Goal: Task Accomplishment & Management: Manage account settings

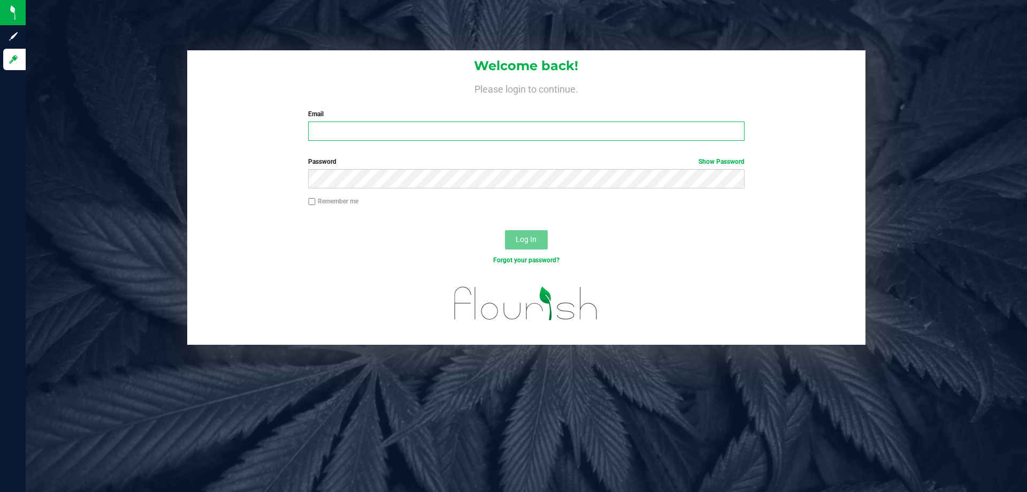
click at [348, 140] on input "Email" at bounding box center [526, 130] width 436 height 19
type input "[EMAIL_ADDRESS][DOMAIN_NAME]"
click at [505, 230] on button "Log In" at bounding box center [526, 239] width 43 height 19
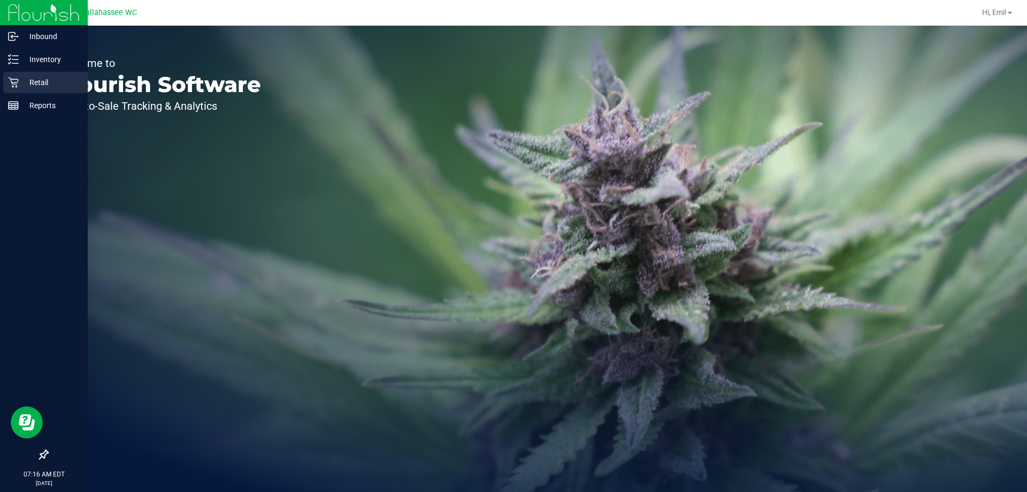
click at [47, 77] on p "Retail" at bounding box center [51, 82] width 64 height 13
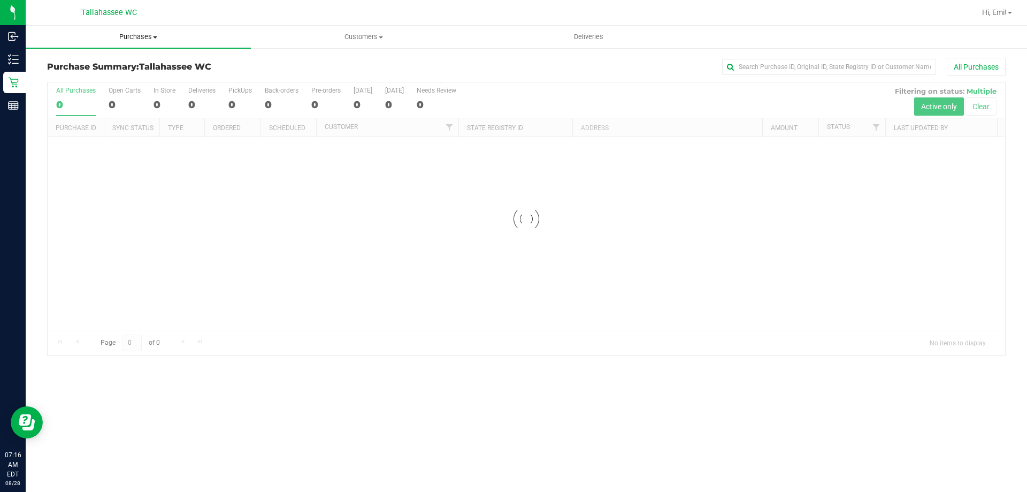
click at [146, 39] on span "Purchases" at bounding box center [138, 37] width 225 height 10
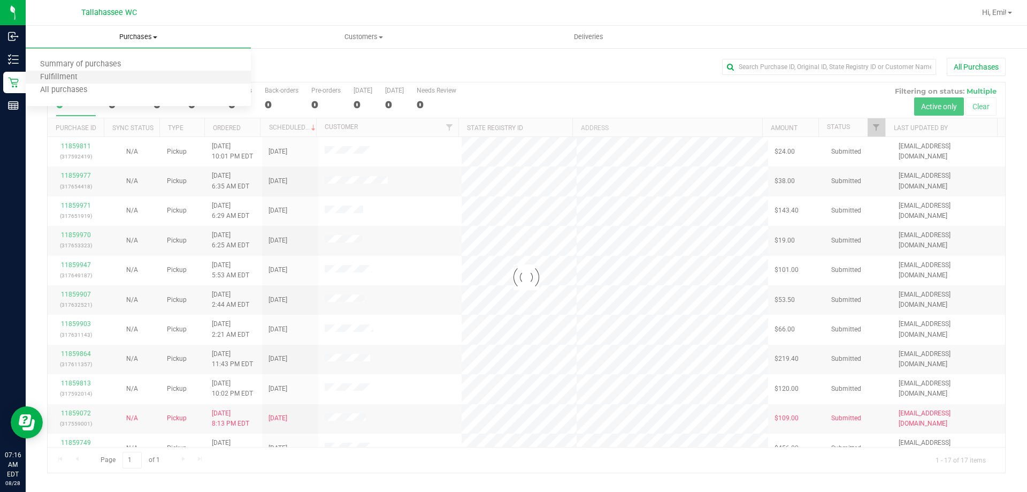
click at [139, 80] on li "Fulfillment" at bounding box center [138, 77] width 225 height 13
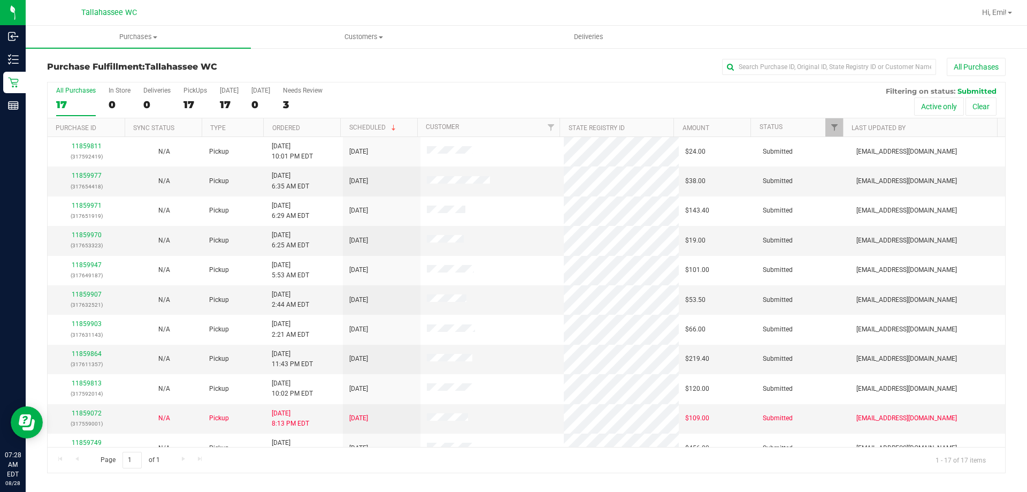
click at [133, 48] on link "Purchases Summary of purchases Fulfillment All purchases" at bounding box center [138, 37] width 225 height 22
click at [111, 75] on li "Fulfillment" at bounding box center [138, 77] width 225 height 13
click at [284, 124] on link "Ordered" at bounding box center [286, 127] width 28 height 7
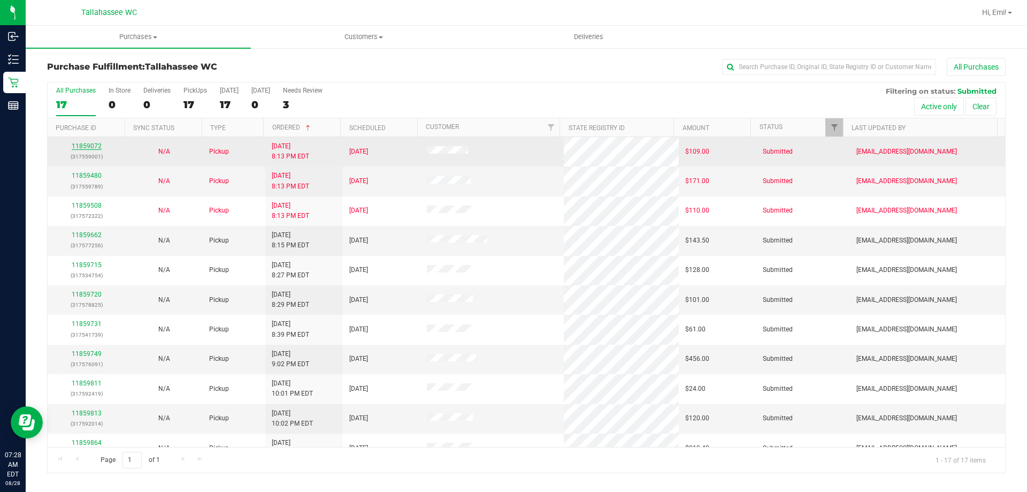
click at [95, 144] on link "11859072" at bounding box center [87, 145] width 30 height 7
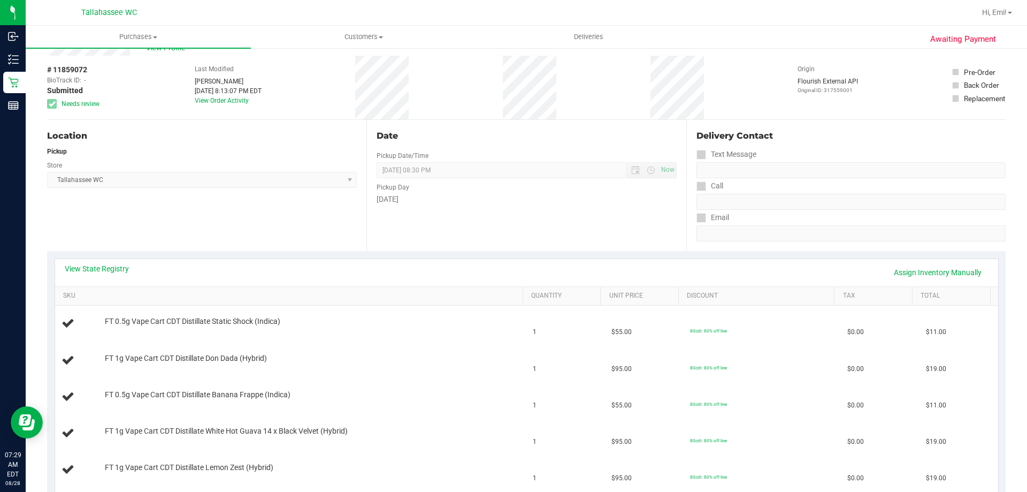
scroll to position [53, 0]
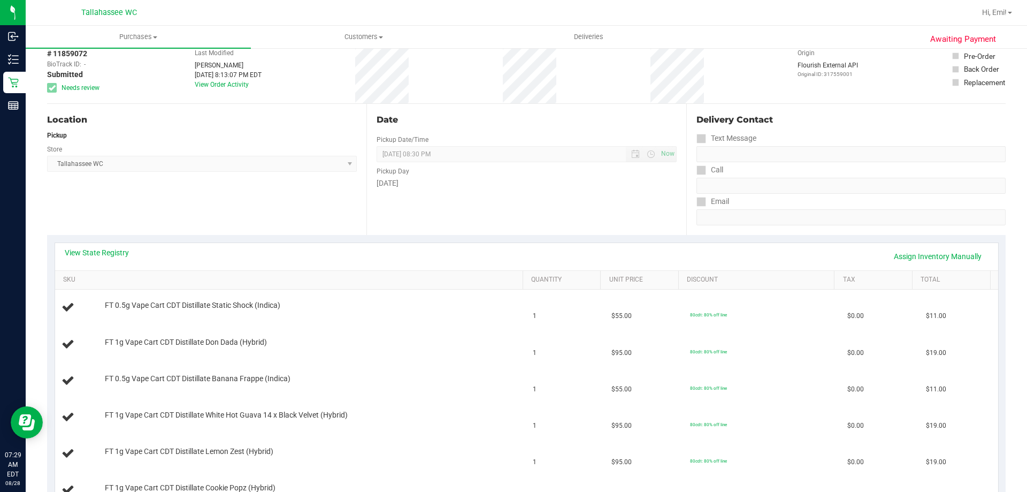
click at [101, 265] on div "View State Registry Assign Inventory Manually" at bounding box center [526, 256] width 943 height 27
click at [100, 260] on div "View State Registry Assign Inventory Manually" at bounding box center [527, 256] width 924 height 18
click at [100, 257] on link "View State Registry" at bounding box center [97, 252] width 64 height 11
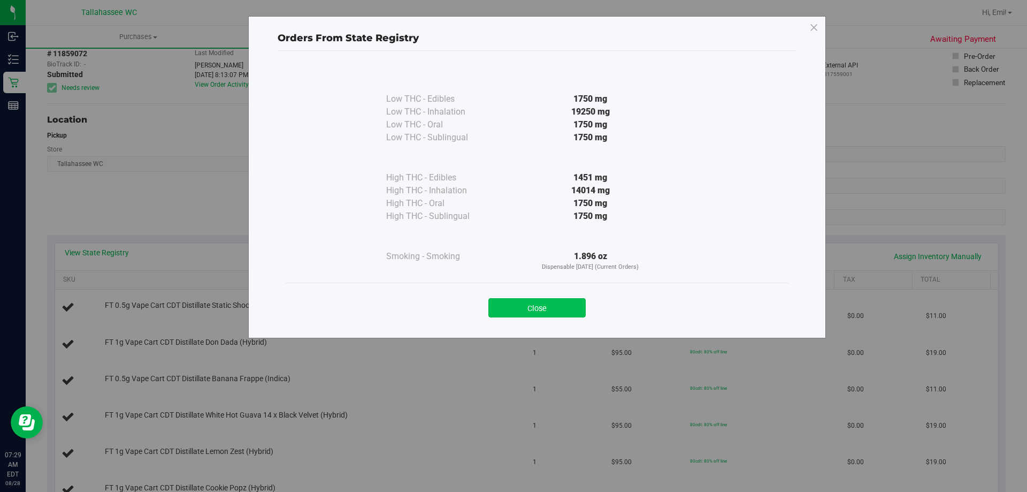
click at [494, 309] on button "Close" at bounding box center [536, 307] width 97 height 19
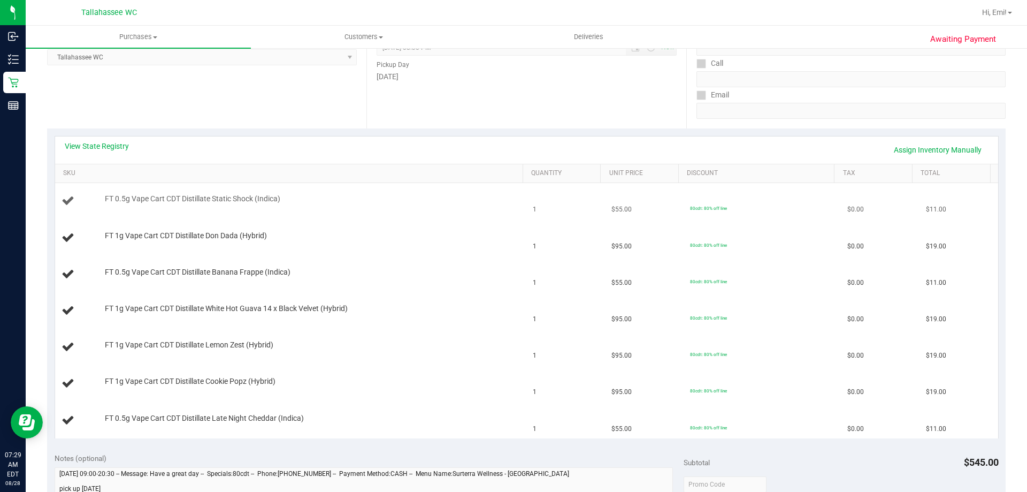
scroll to position [160, 0]
click at [85, 144] on link "View State Registry" at bounding box center [97, 145] width 64 height 11
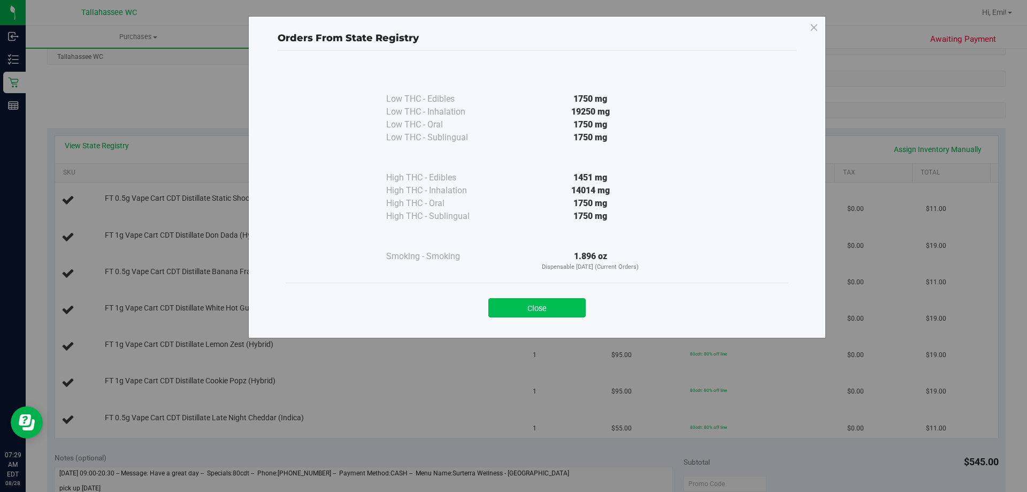
click at [557, 301] on button "Close" at bounding box center [536, 307] width 97 height 19
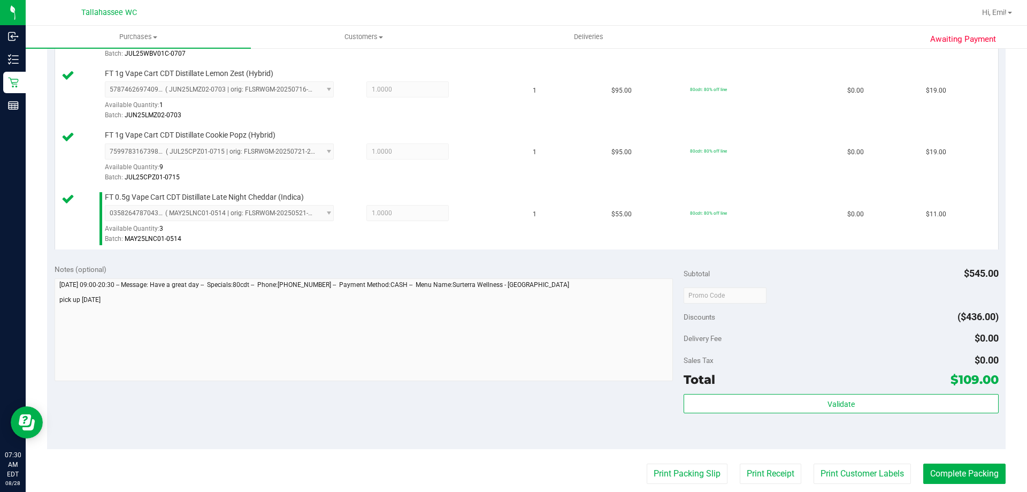
scroll to position [588, 0]
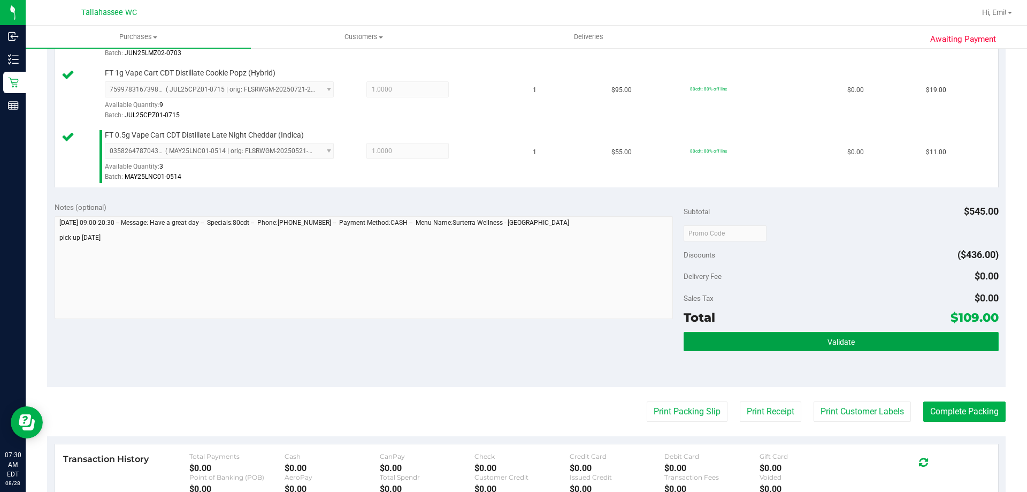
click at [701, 338] on button "Validate" at bounding box center [841, 341] width 315 height 19
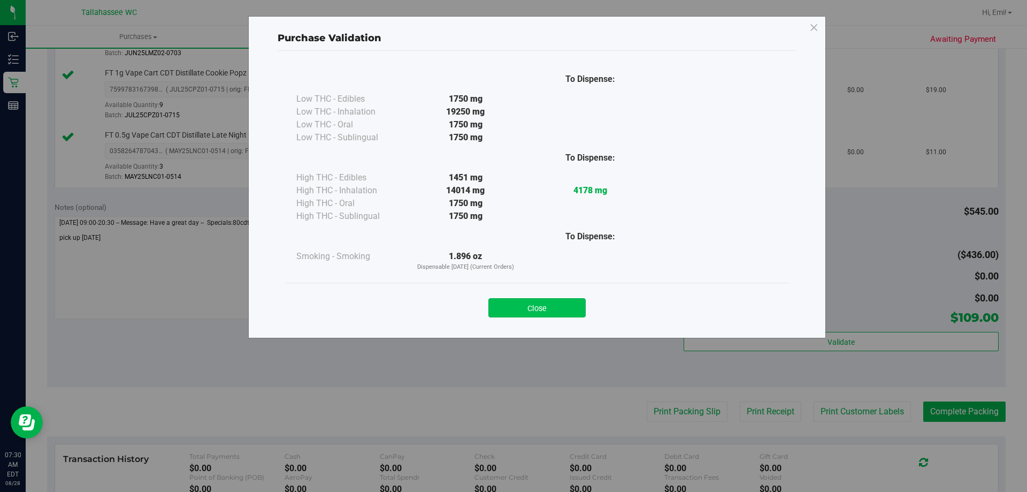
click at [538, 306] on button "Close" at bounding box center [536, 307] width 97 height 19
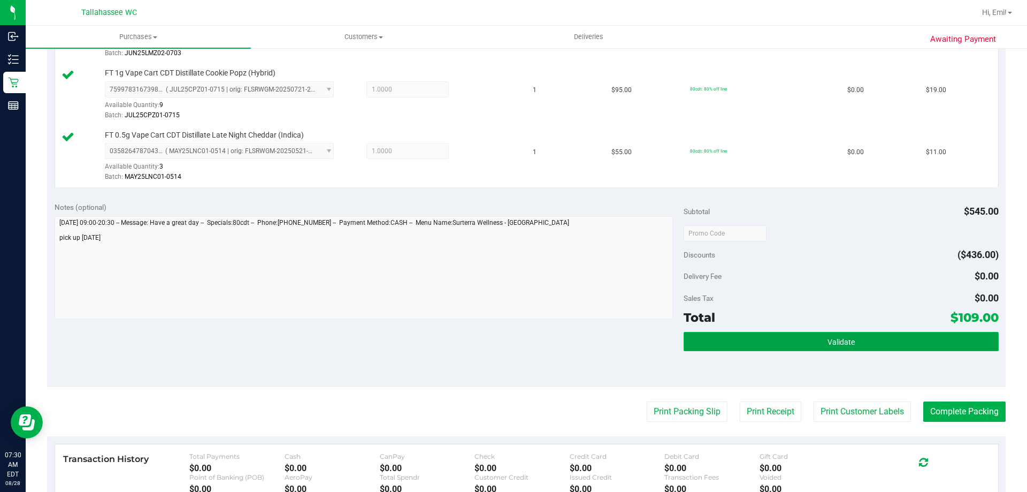
click at [745, 332] on button "Validate" at bounding box center [841, 341] width 315 height 19
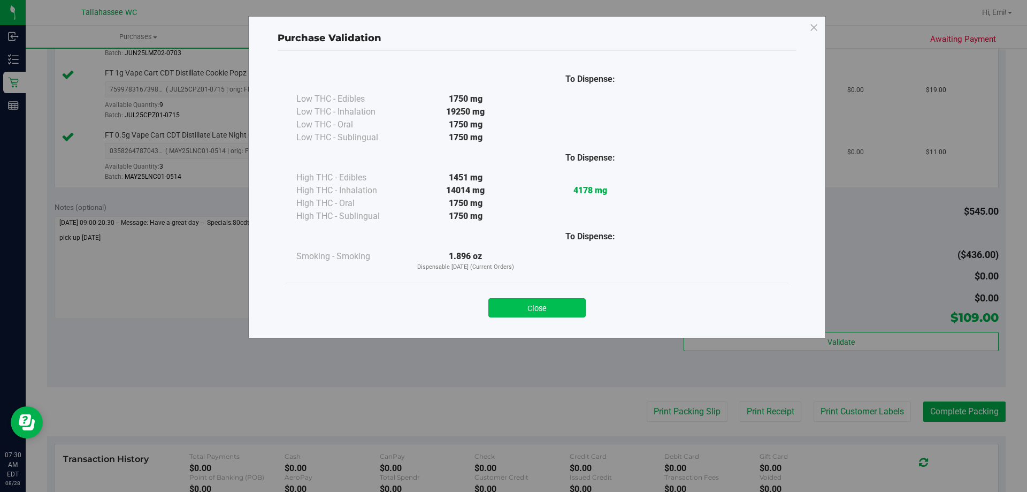
click at [544, 310] on button "Close" at bounding box center [536, 307] width 97 height 19
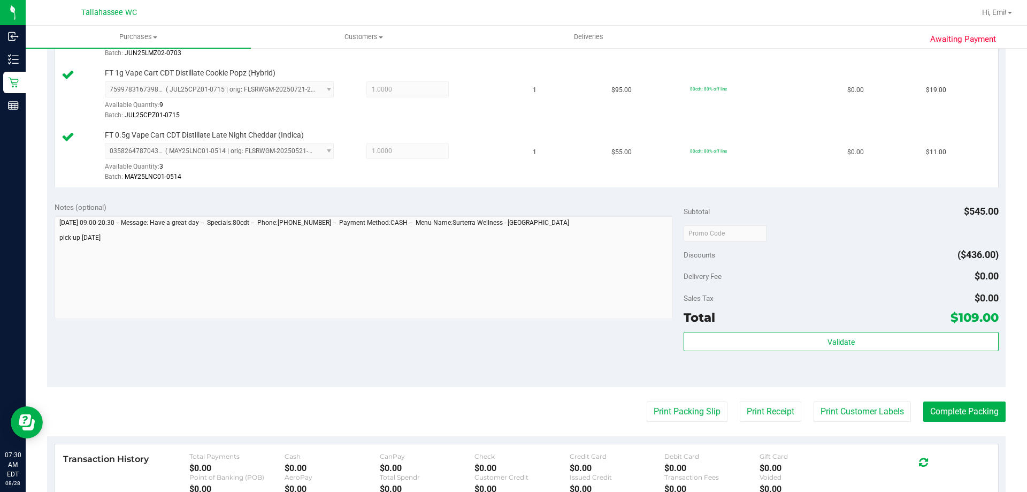
click at [676, 400] on purchase-details "Back Edit Purchase Cancel Purchase View Profile # 11859072 BioTrack ID: - Submi…" at bounding box center [526, 52] width 959 height 1167
drag, startPoint x: 675, startPoint y: 400, endPoint x: 667, endPoint y: 405, distance: 9.4
click at [675, 400] on purchase-details "Back Edit Purchase Cancel Purchase View Profile # 11859072 BioTrack ID: - Submi…" at bounding box center [526, 52] width 959 height 1167
click at [667, 405] on button "Print Packing Slip" at bounding box center [687, 411] width 81 height 20
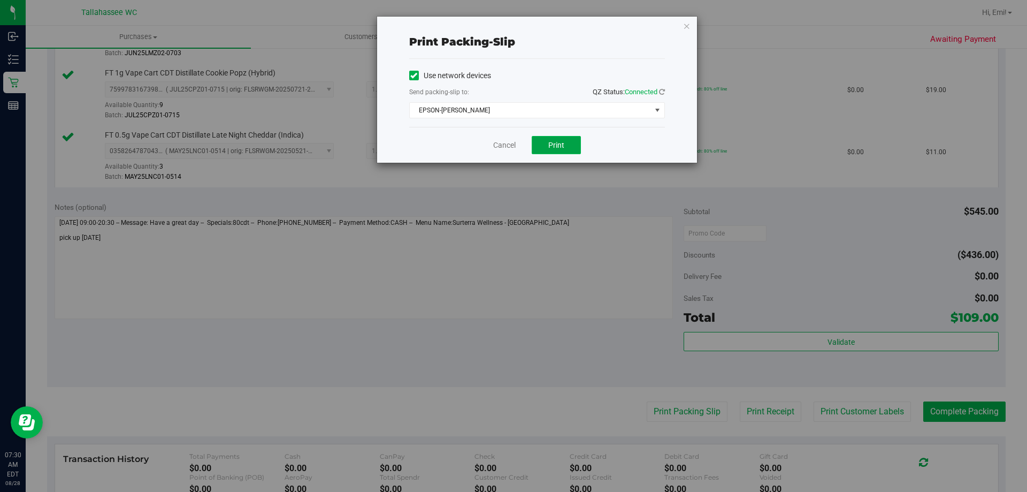
click at [571, 148] on button "Print" at bounding box center [556, 145] width 49 height 18
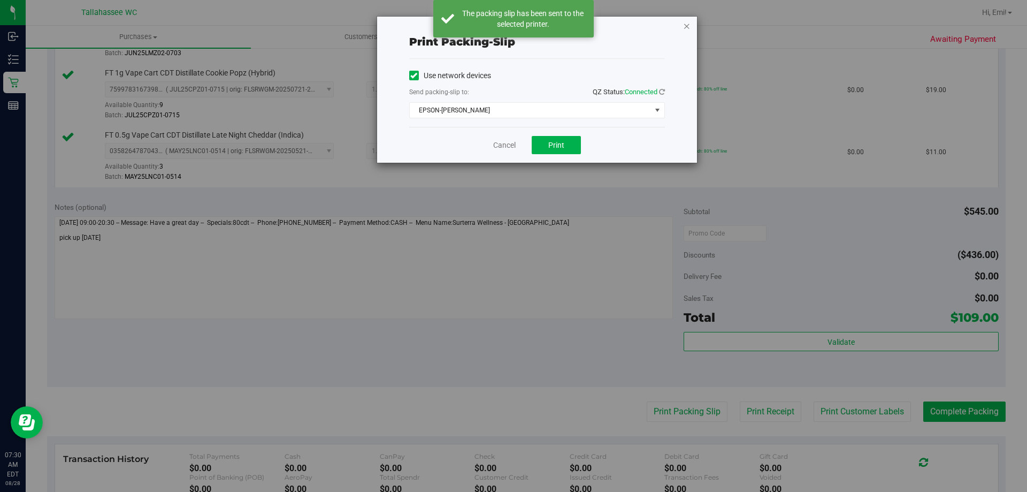
click at [686, 26] on icon "button" at bounding box center [686, 25] width 7 height 13
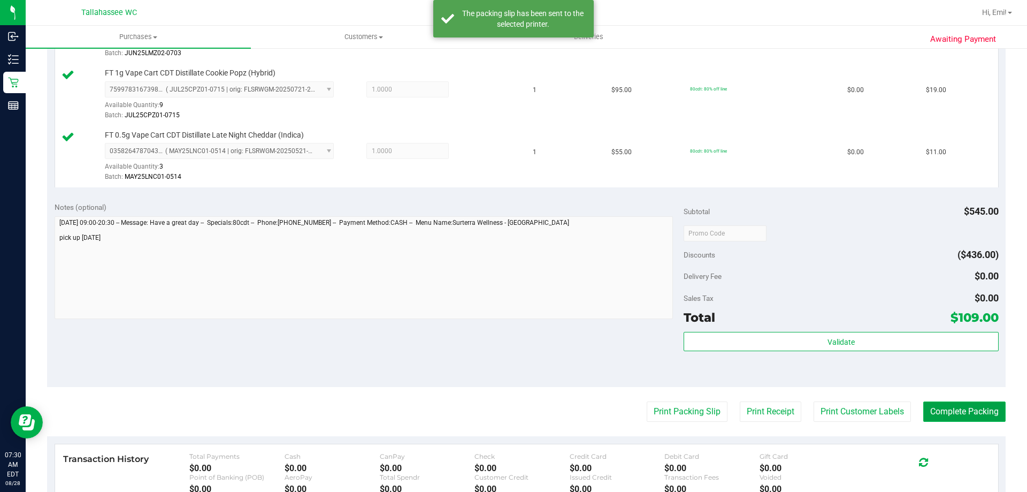
click at [953, 406] on button "Complete Packing" at bounding box center [964, 411] width 82 height 20
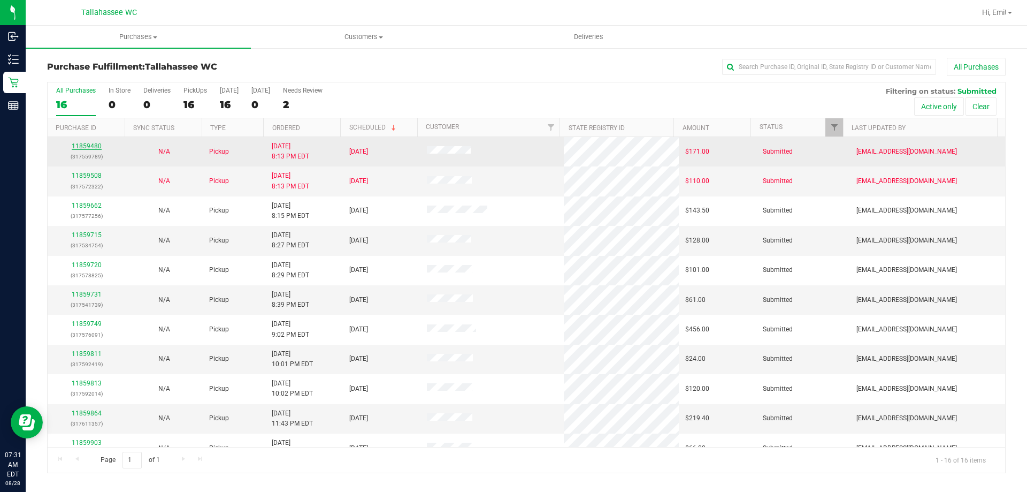
click at [95, 149] on link "11859480" at bounding box center [87, 145] width 30 height 7
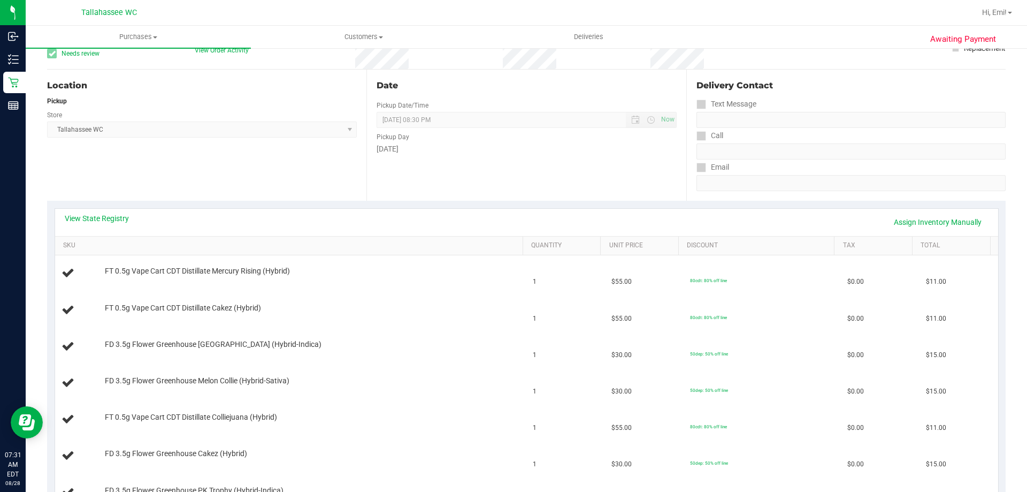
scroll to position [107, 0]
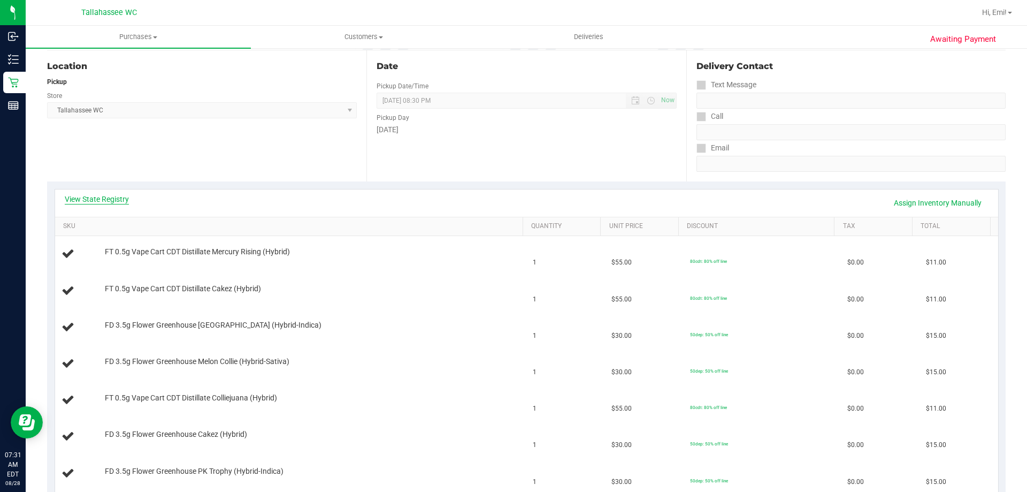
click at [108, 197] on link "View State Registry" at bounding box center [97, 199] width 64 height 11
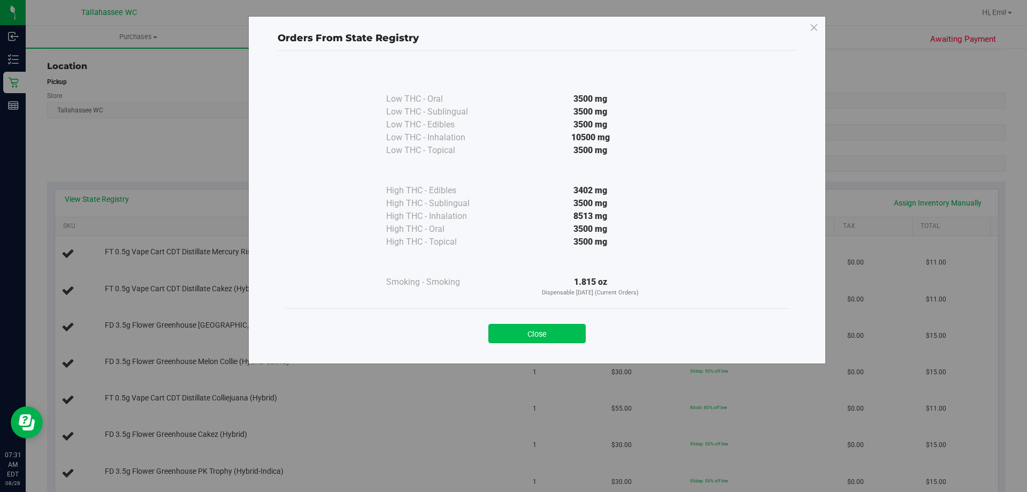
click at [526, 338] on button "Close" at bounding box center [536, 333] width 97 height 19
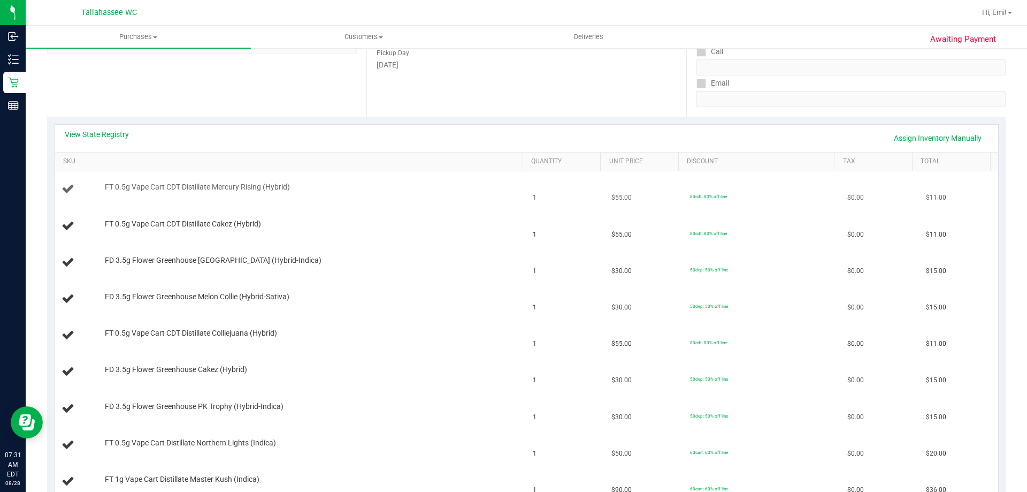
scroll to position [160, 0]
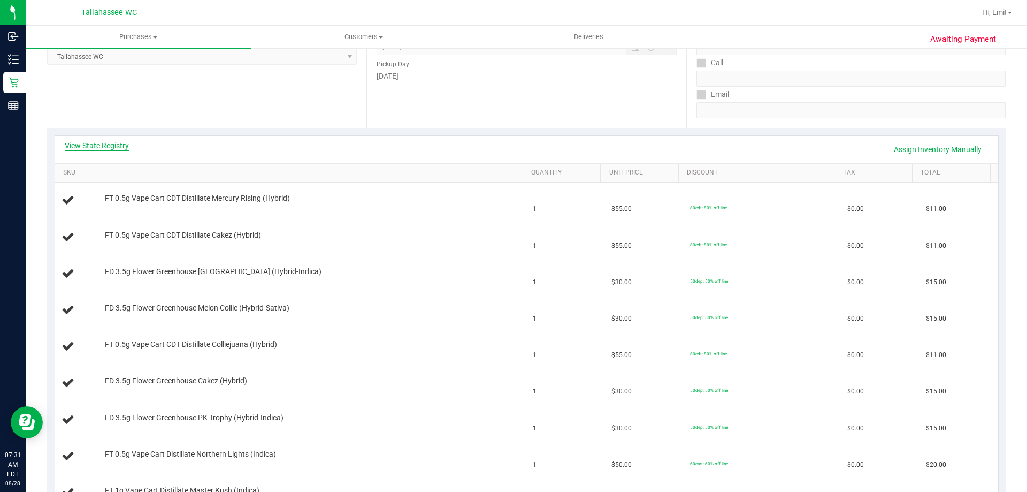
click at [112, 145] on link "View State Registry" at bounding box center [97, 145] width 64 height 11
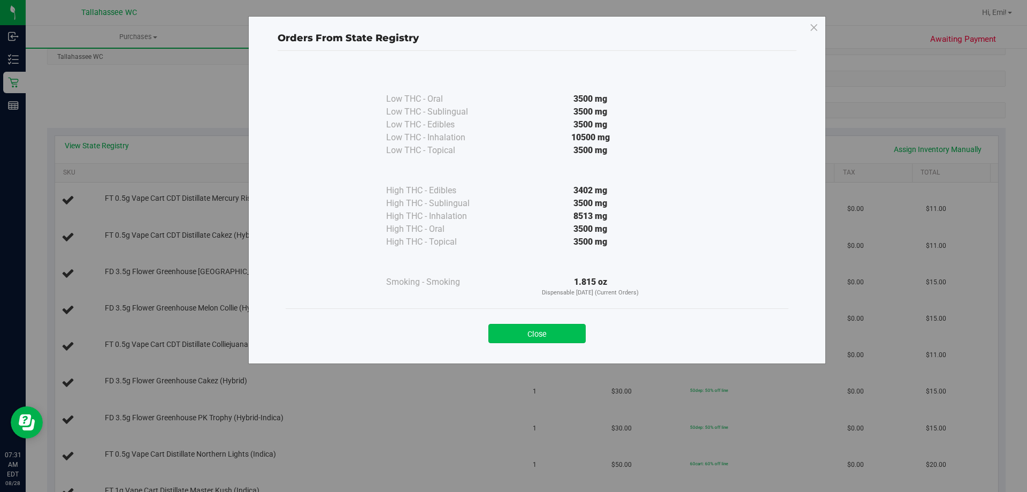
click at [527, 333] on button "Close" at bounding box center [536, 333] width 97 height 19
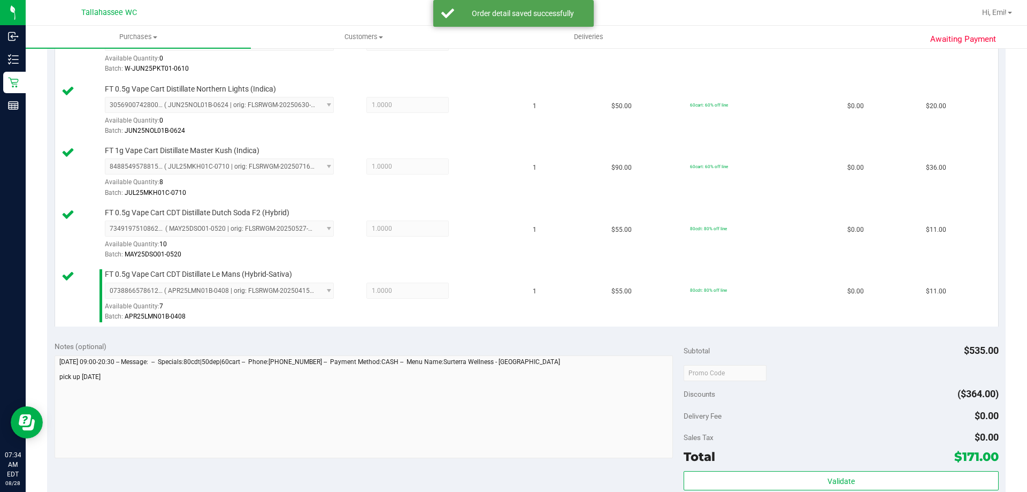
scroll to position [749, 0]
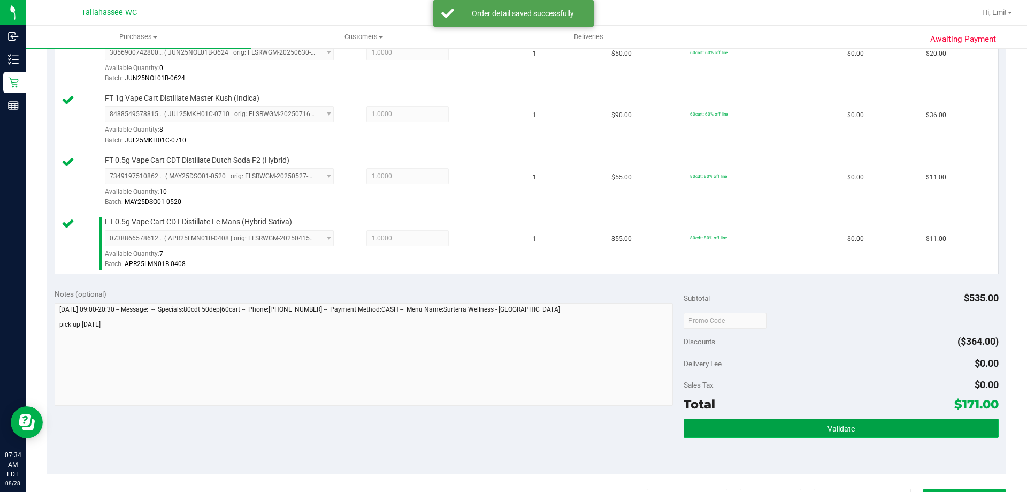
click at [902, 424] on button "Validate" at bounding box center [841, 427] width 315 height 19
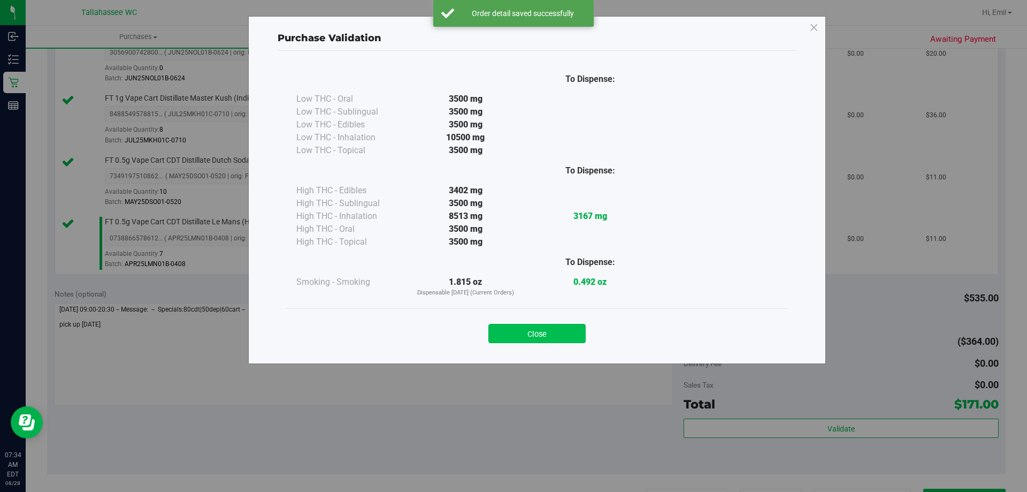
click at [545, 335] on button "Close" at bounding box center [536, 333] width 97 height 19
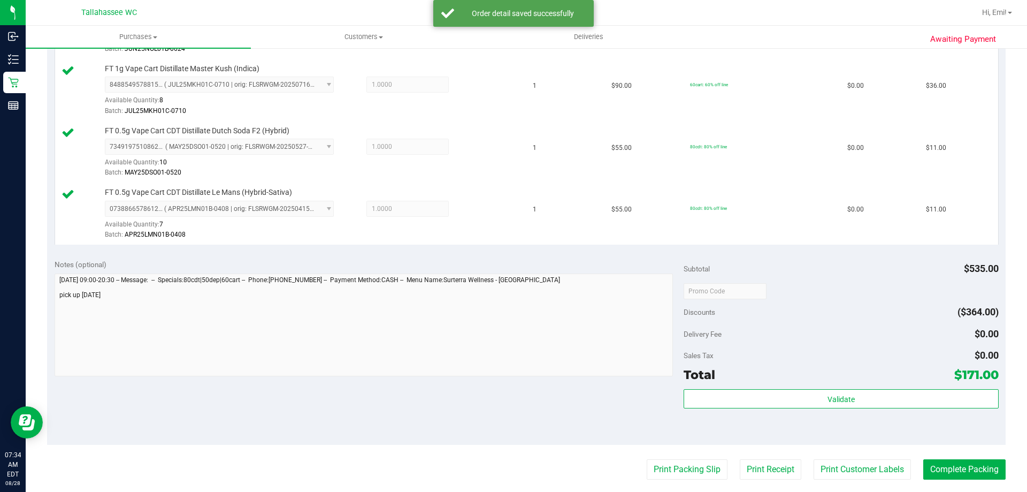
scroll to position [802, 0]
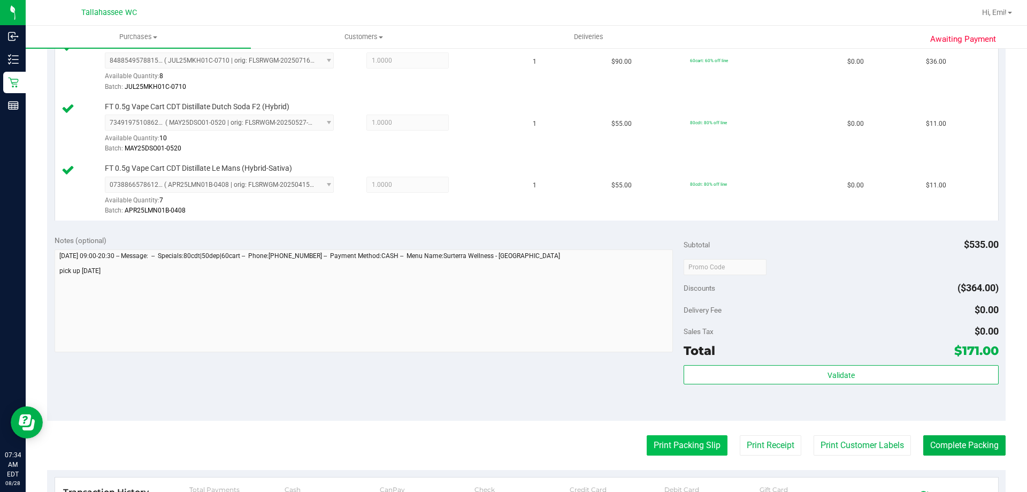
click at [707, 443] on button "Print Packing Slip" at bounding box center [687, 445] width 81 height 20
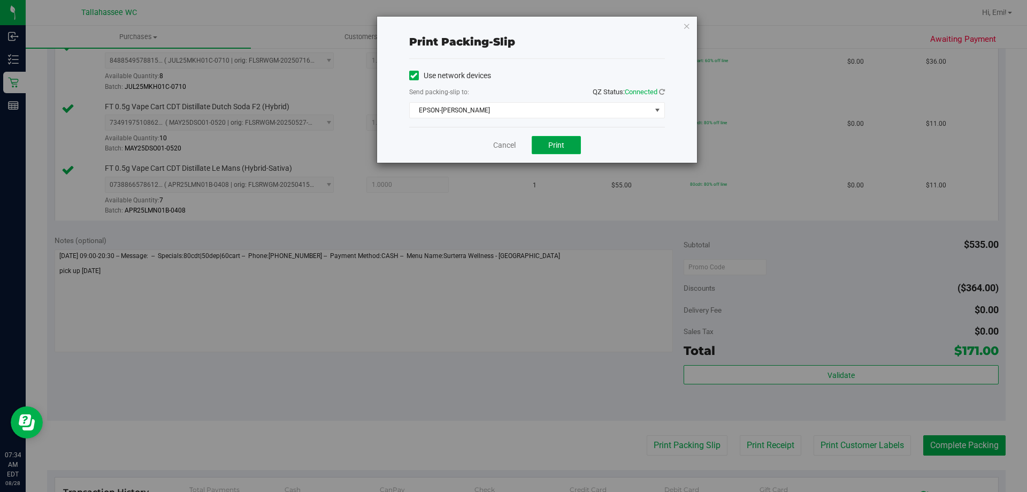
click at [575, 149] on button "Print" at bounding box center [556, 145] width 49 height 18
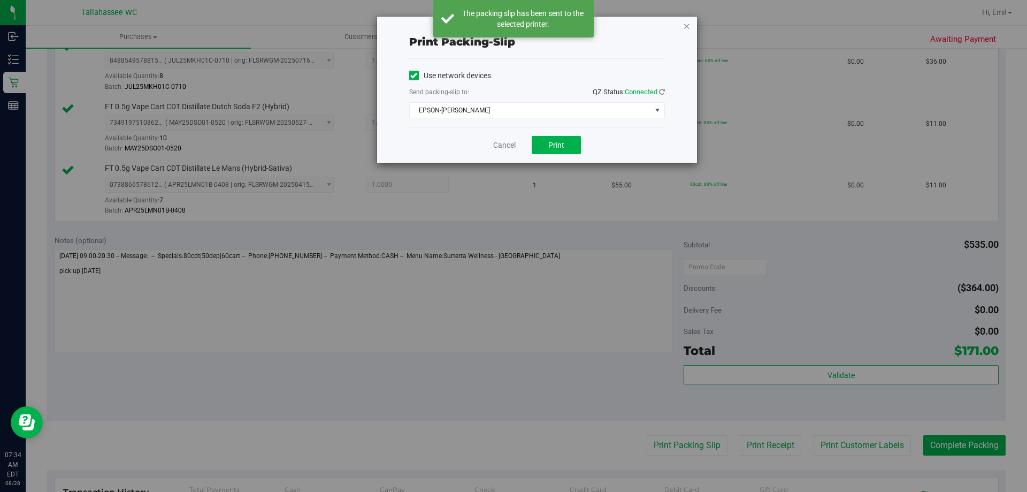
click at [687, 30] on icon "button" at bounding box center [686, 25] width 7 height 13
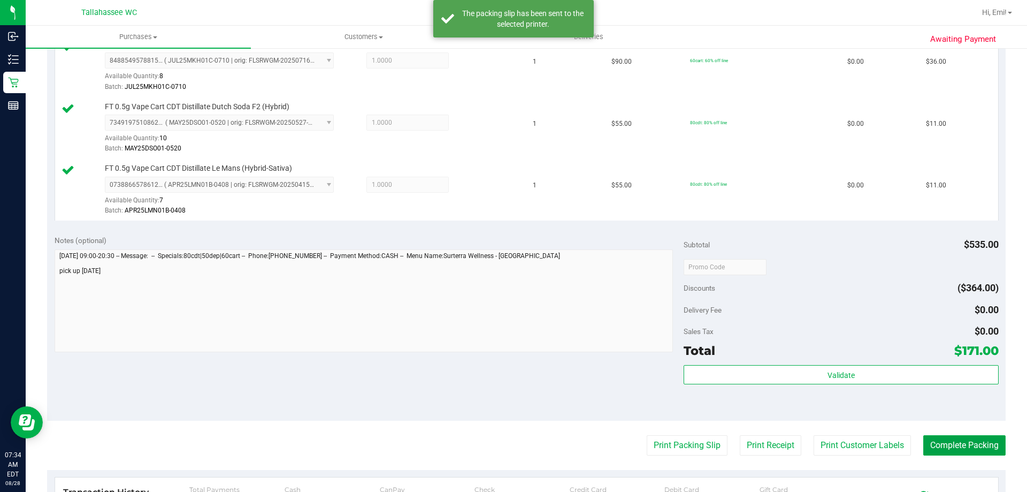
drag, startPoint x: 970, startPoint y: 448, endPoint x: 929, endPoint y: 426, distance: 46.7
click at [969, 448] on button "Complete Packing" at bounding box center [964, 445] width 82 height 20
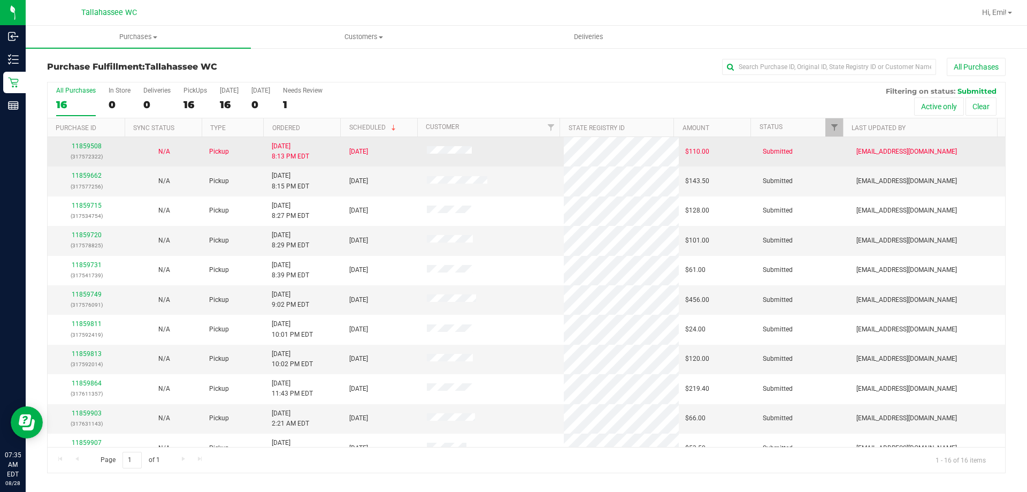
click at [87, 141] on td "11859508 (317572322)" at bounding box center [87, 151] width 78 height 29
click at [87, 144] on link "11859508" at bounding box center [87, 145] width 30 height 7
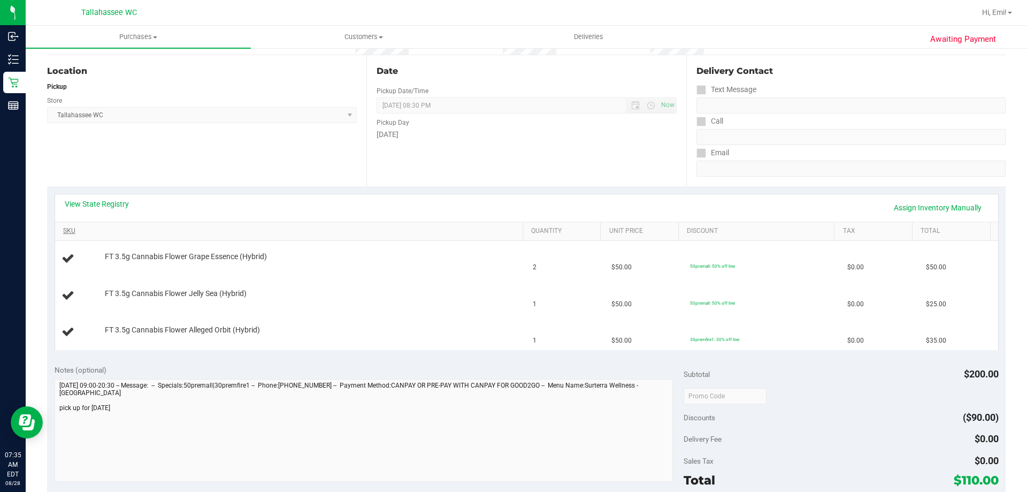
scroll to position [107, 0]
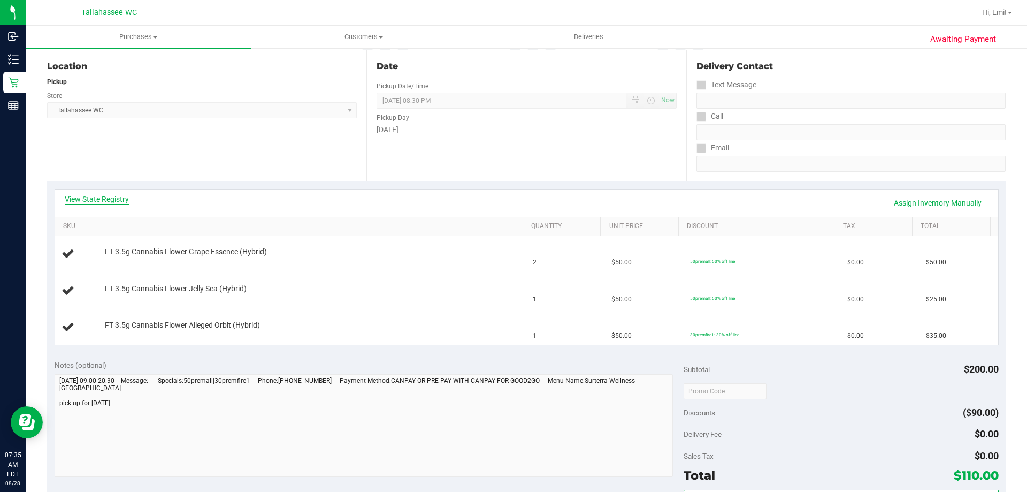
click at [95, 196] on link "View State Registry" at bounding box center [97, 199] width 64 height 11
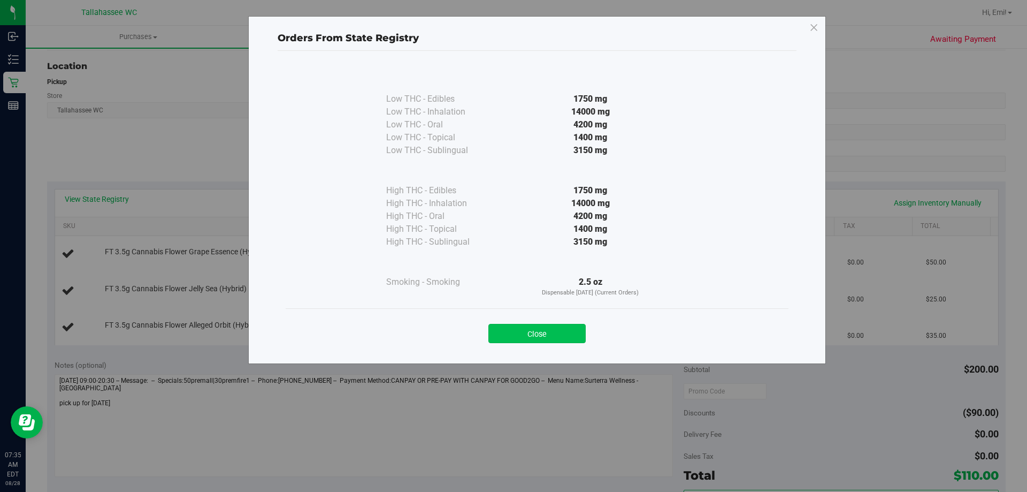
click at [529, 333] on button "Close" at bounding box center [536, 333] width 97 height 19
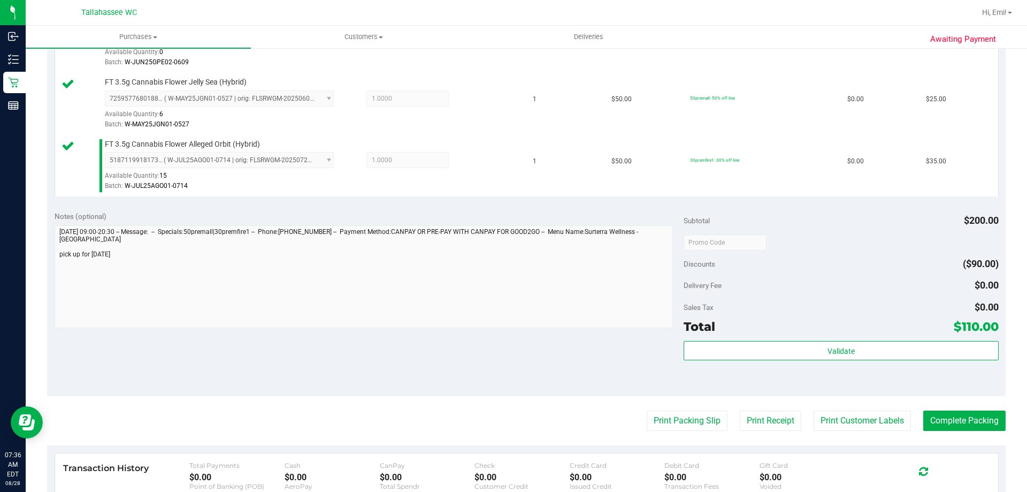
scroll to position [374, 0]
click at [758, 360] on div "Validate" at bounding box center [841, 364] width 315 height 48
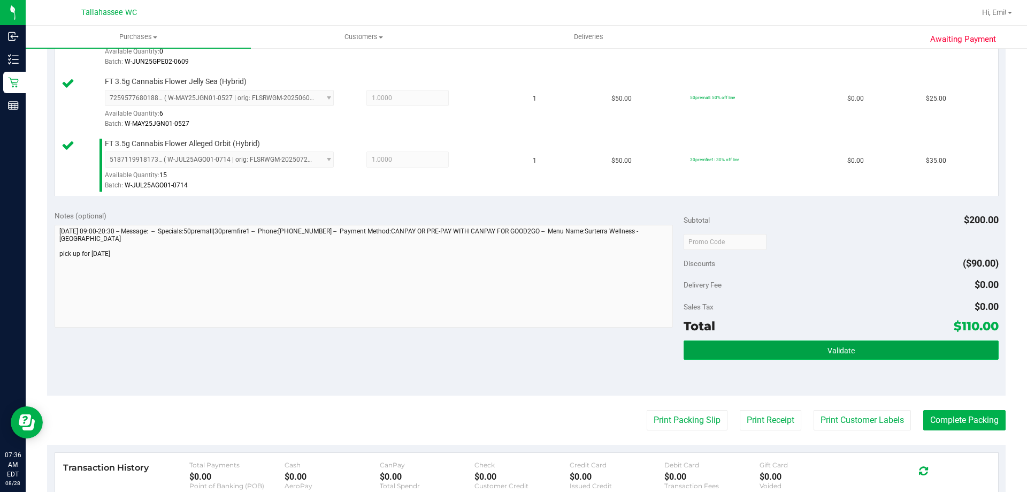
click at [758, 354] on button "Validate" at bounding box center [841, 349] width 315 height 19
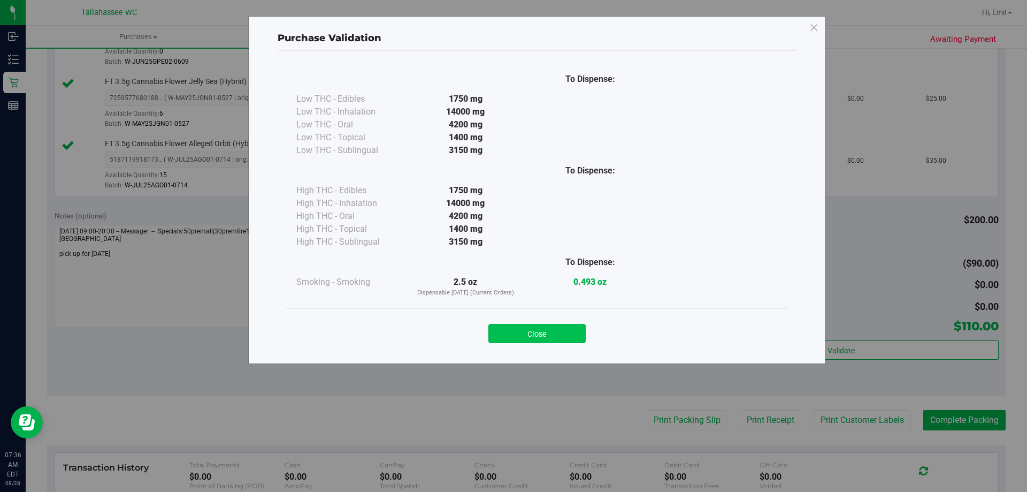
click at [549, 331] on button "Close" at bounding box center [536, 333] width 97 height 19
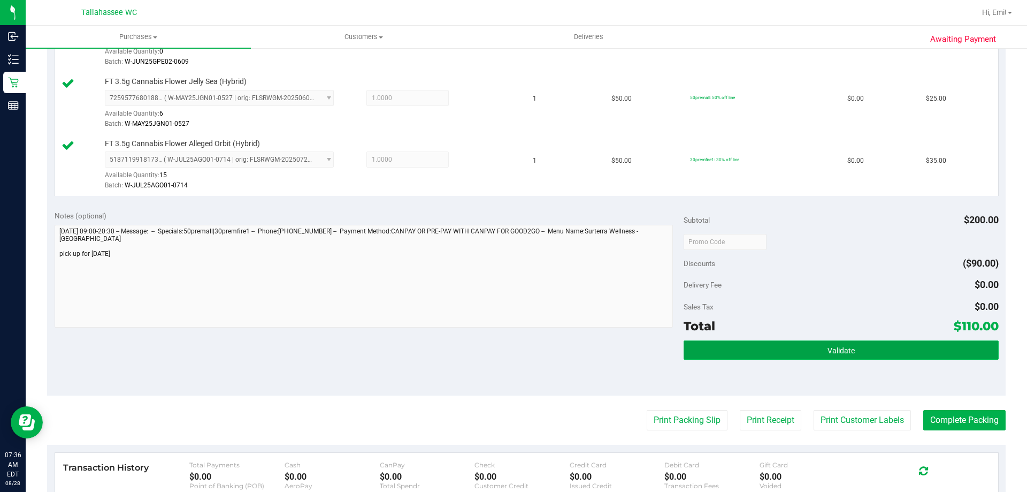
click at [775, 349] on button "Validate" at bounding box center [841, 349] width 315 height 19
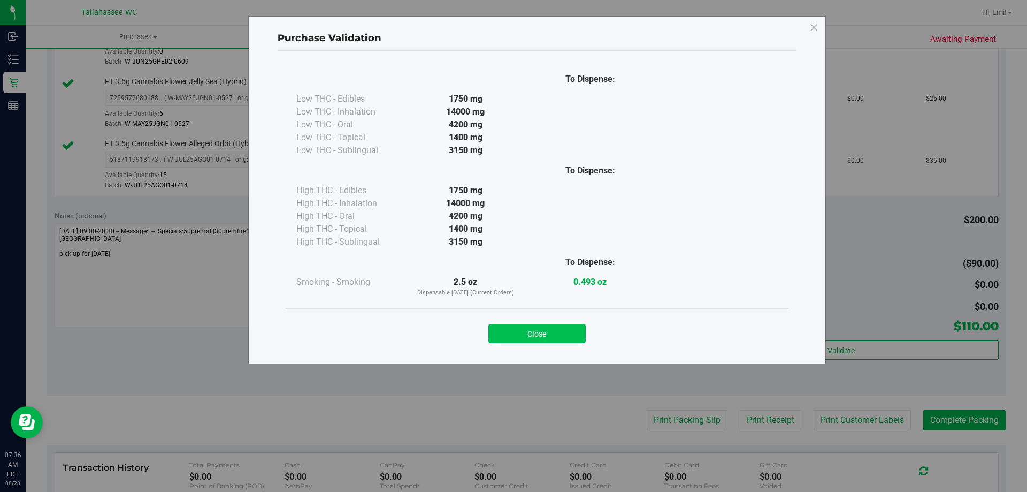
click at [523, 328] on button "Close" at bounding box center [536, 333] width 97 height 19
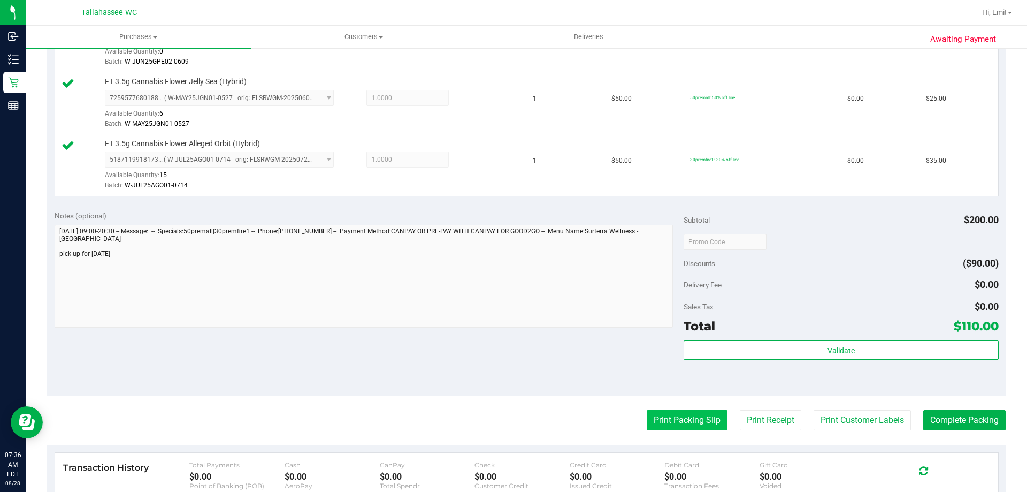
click at [676, 422] on button "Print Packing Slip" at bounding box center [687, 420] width 81 height 20
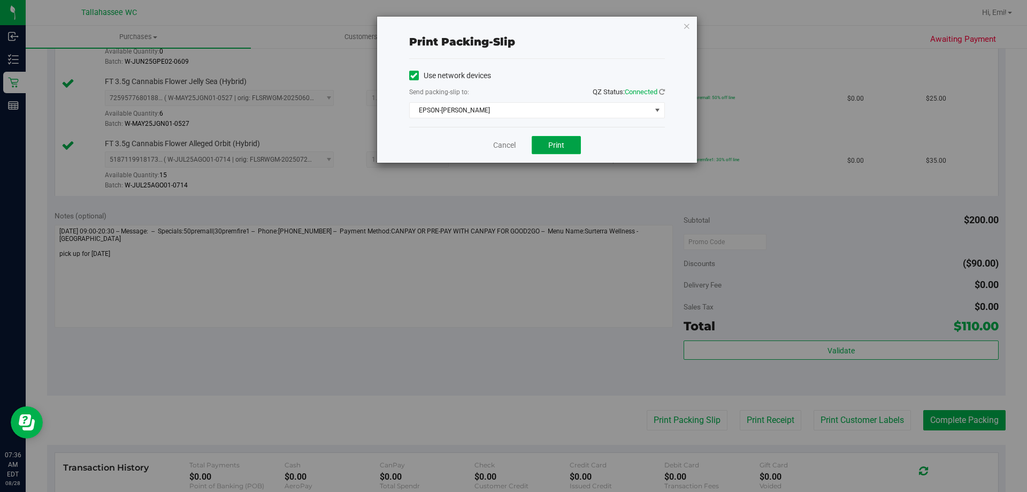
click at [551, 152] on button "Print" at bounding box center [556, 145] width 49 height 18
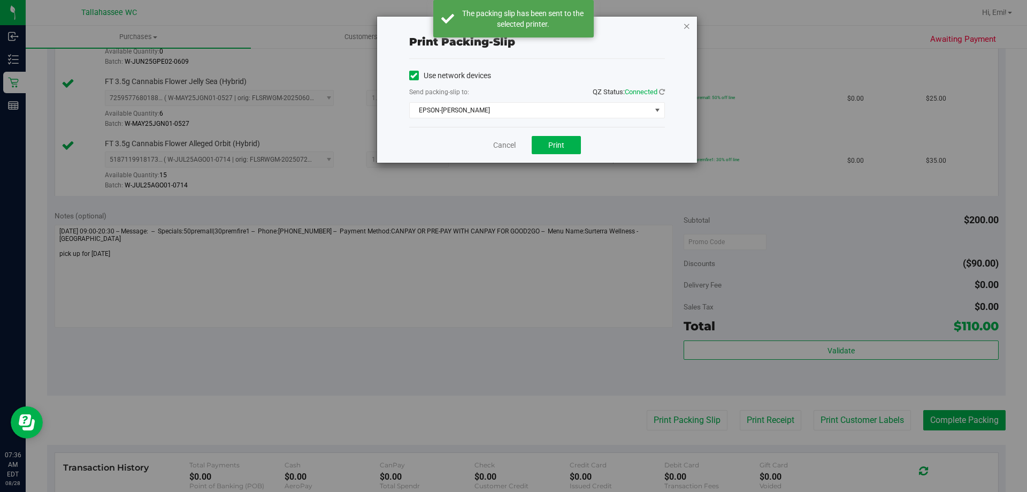
click at [685, 26] on icon "button" at bounding box center [686, 25] width 7 height 13
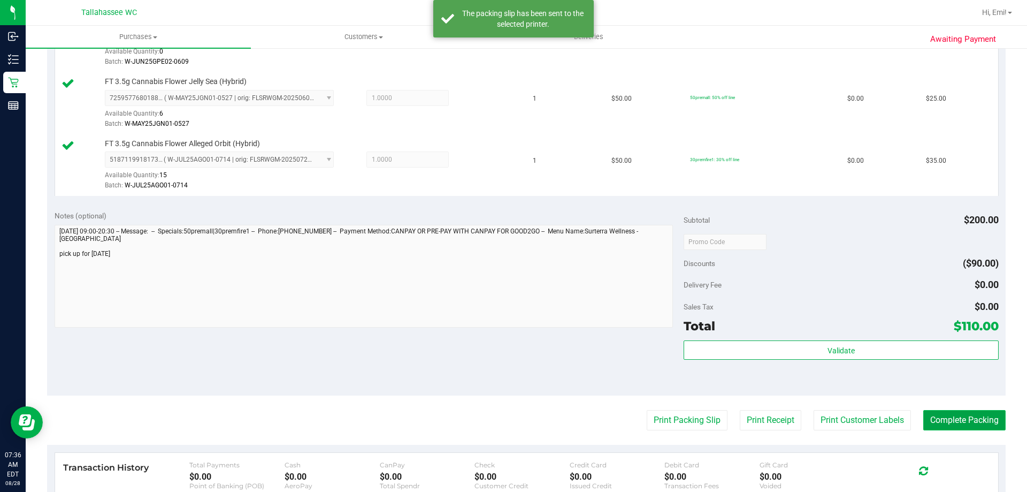
click at [932, 422] on button "Complete Packing" at bounding box center [964, 420] width 82 height 20
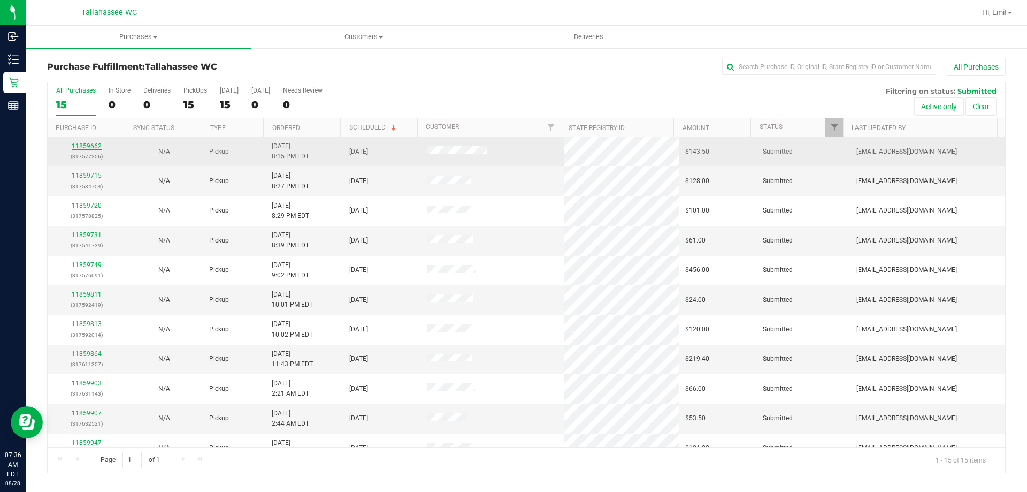
click at [91, 143] on link "11859662" at bounding box center [87, 145] width 30 height 7
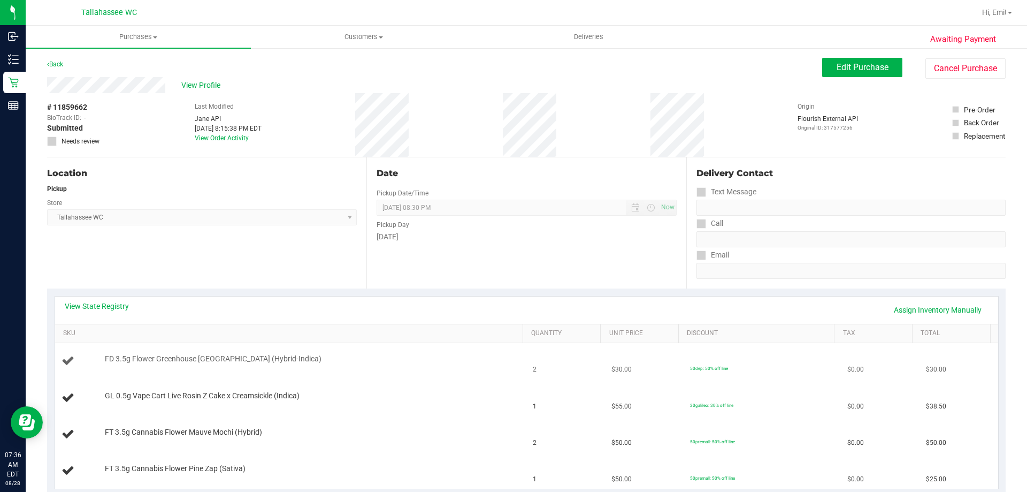
scroll to position [107, 0]
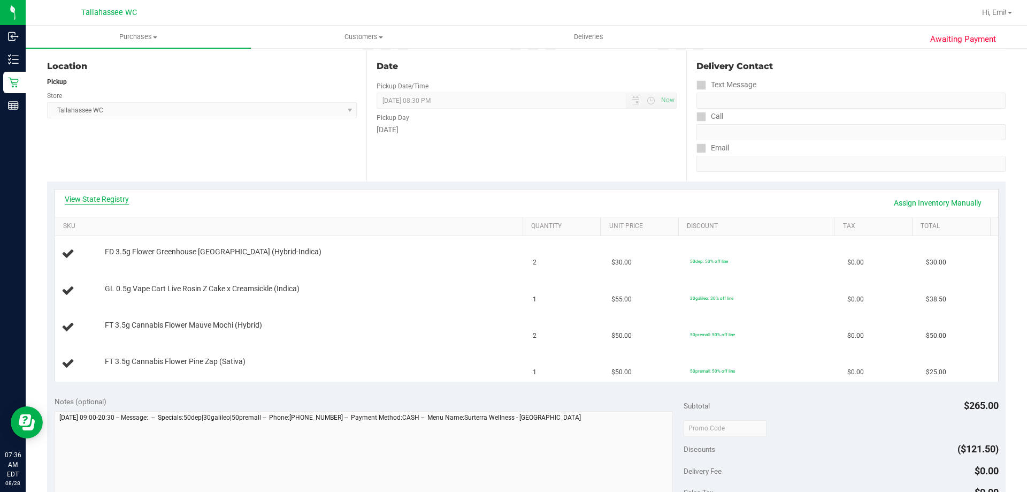
click at [114, 196] on link "View State Registry" at bounding box center [97, 199] width 64 height 11
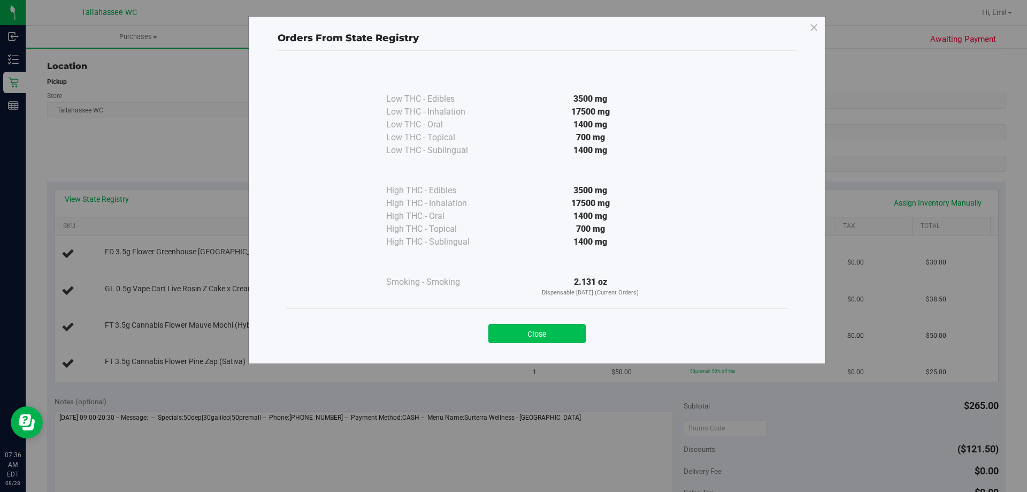
click at [548, 335] on button "Close" at bounding box center [536, 333] width 97 height 19
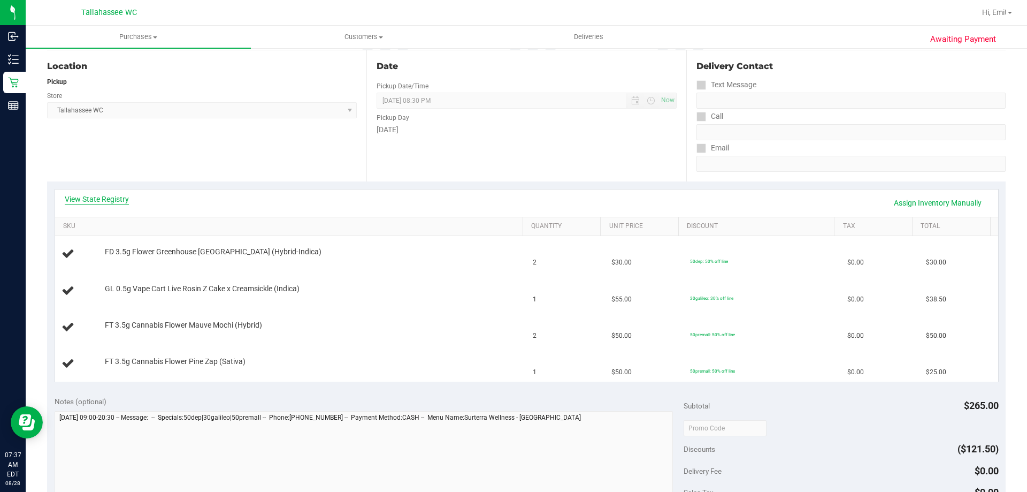
click at [85, 194] on link "View State Registry" at bounding box center [97, 199] width 64 height 11
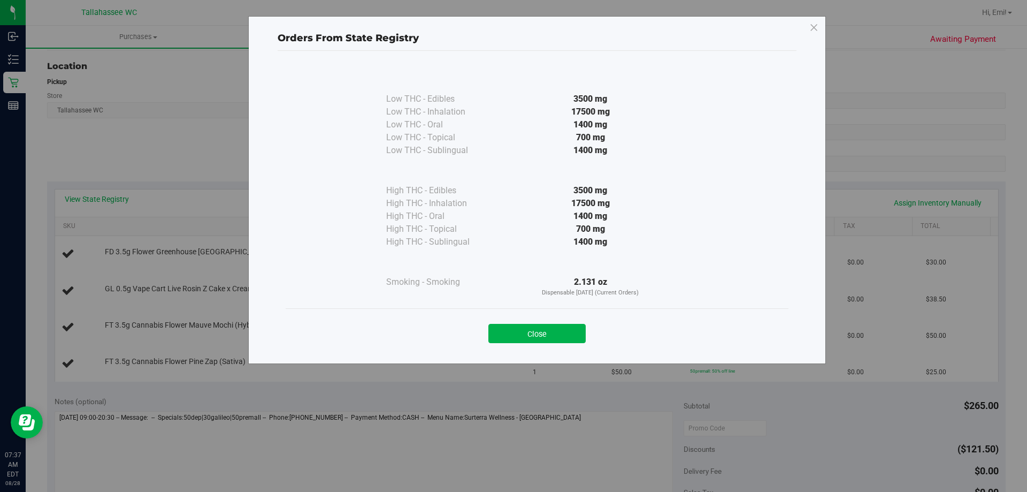
click at [540, 343] on div "Close" at bounding box center [537, 329] width 503 height 43
click at [540, 342] on button "Close" at bounding box center [536, 333] width 97 height 19
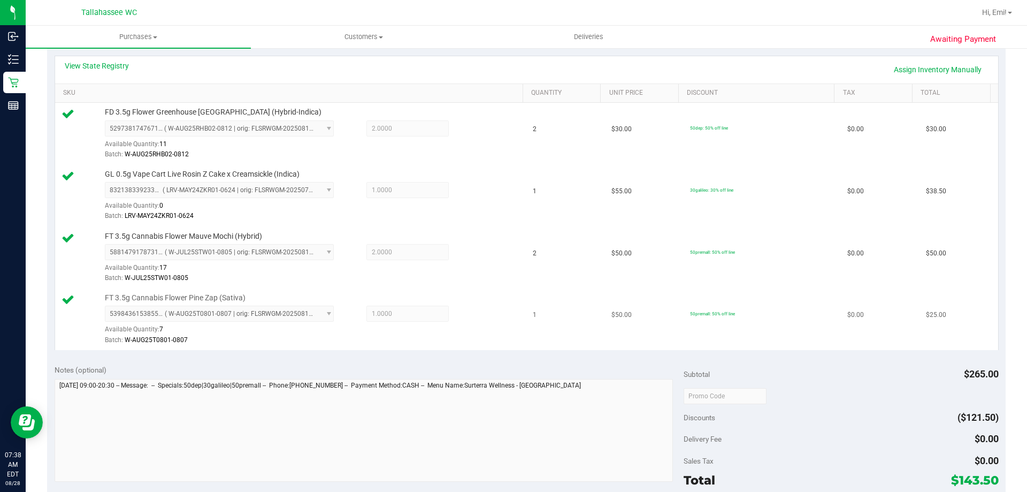
scroll to position [321, 0]
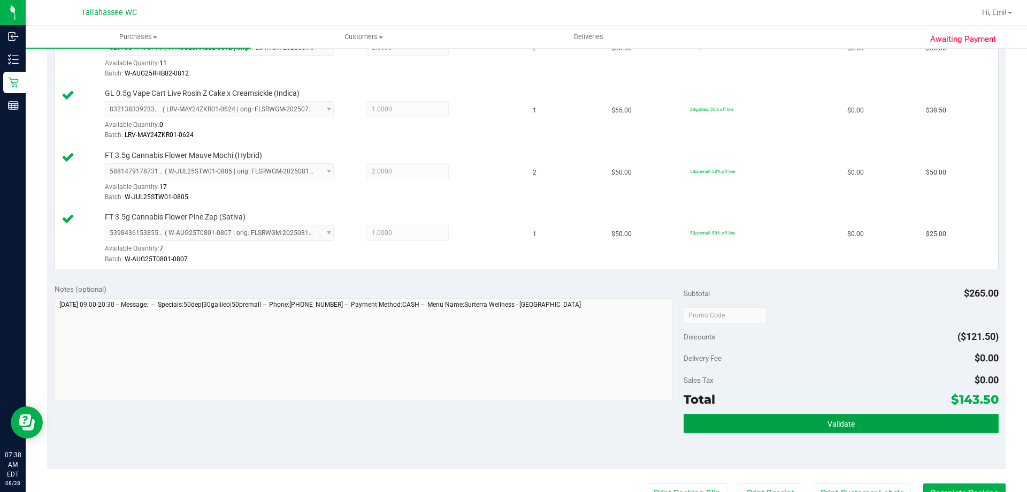
click at [752, 428] on button "Validate" at bounding box center [841, 423] width 315 height 19
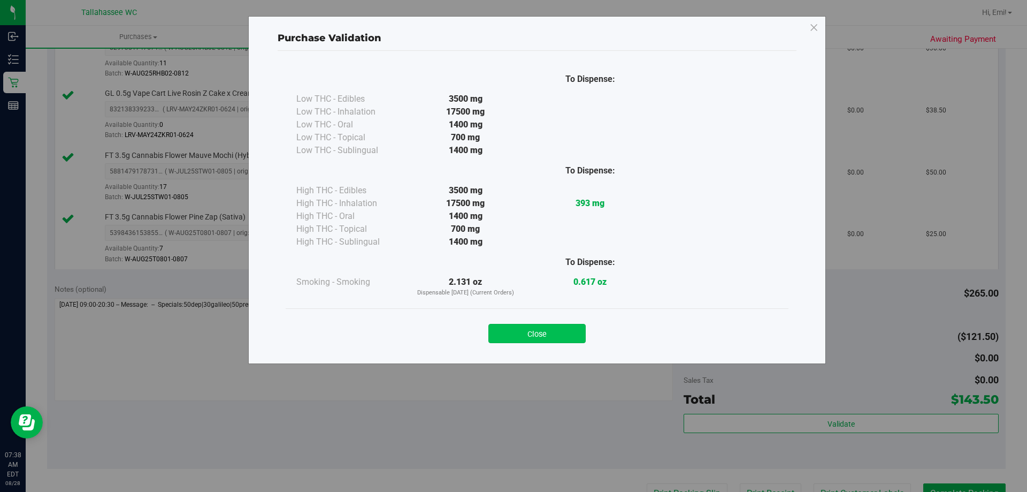
click at [563, 332] on button "Close" at bounding box center [536, 333] width 97 height 19
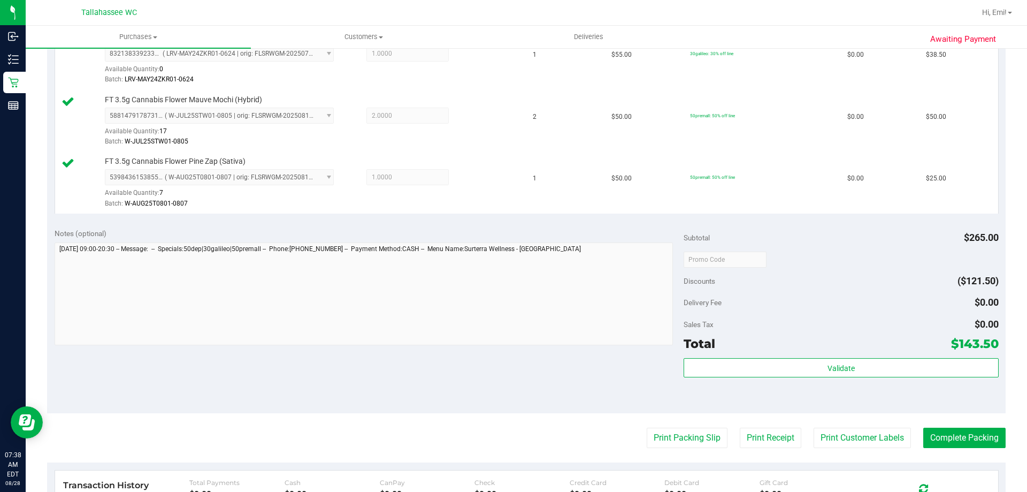
scroll to position [428, 0]
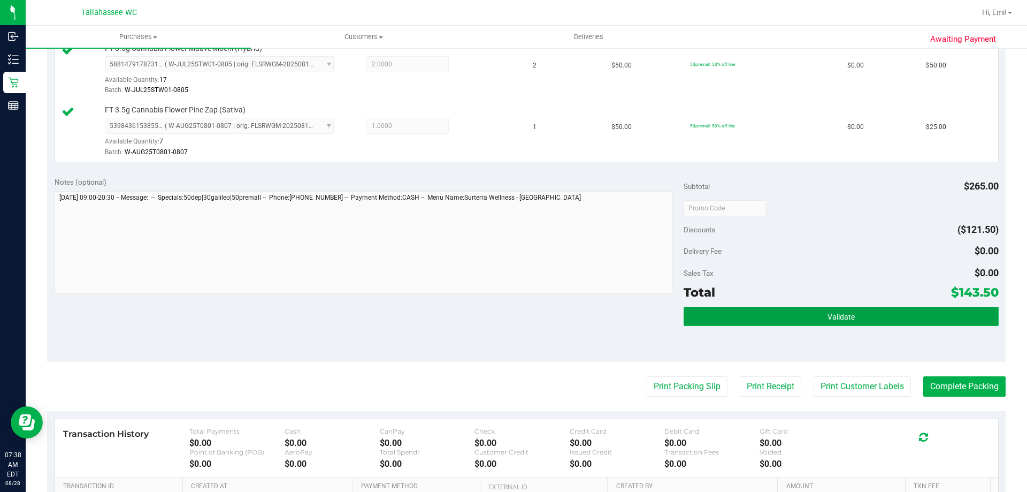
click at [741, 322] on button "Validate" at bounding box center [841, 316] width 315 height 19
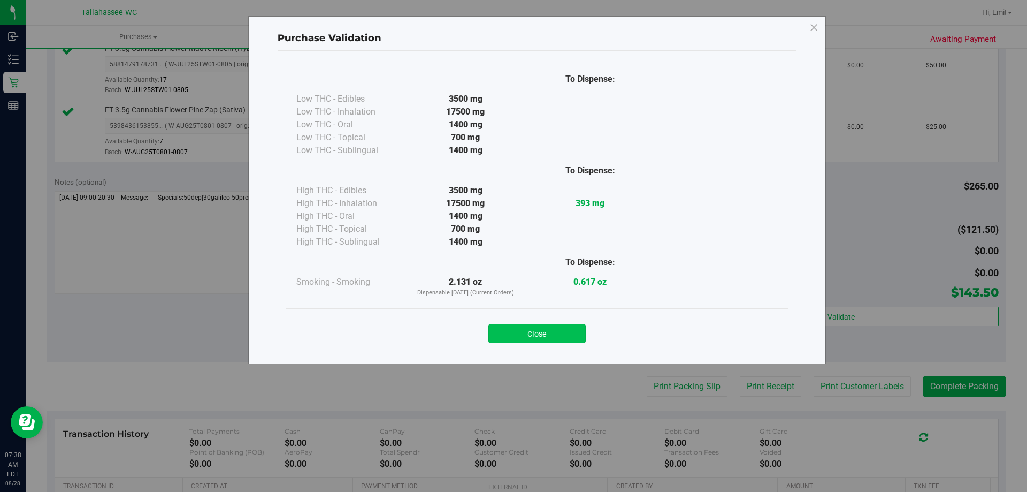
click at [534, 332] on button "Close" at bounding box center [536, 333] width 97 height 19
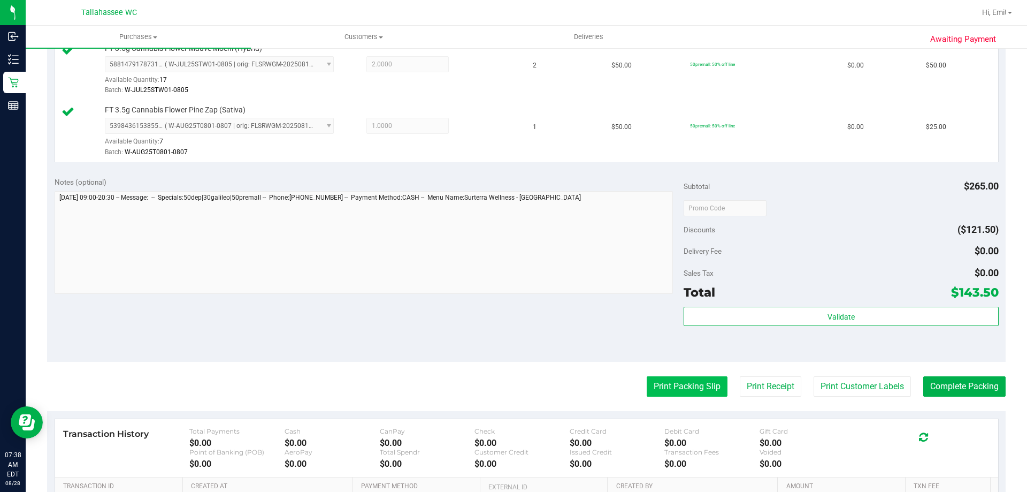
drag, startPoint x: 645, startPoint y: 375, endPoint x: 649, endPoint y: 380, distance: 7.2
click at [647, 378] on purchase-details "Back Edit Purchase Cancel Purchase View Profile # 11859662 BioTrack ID: - Submi…" at bounding box center [526, 120] width 959 height 981
click at [649, 380] on button "Print Packing Slip" at bounding box center [687, 386] width 81 height 20
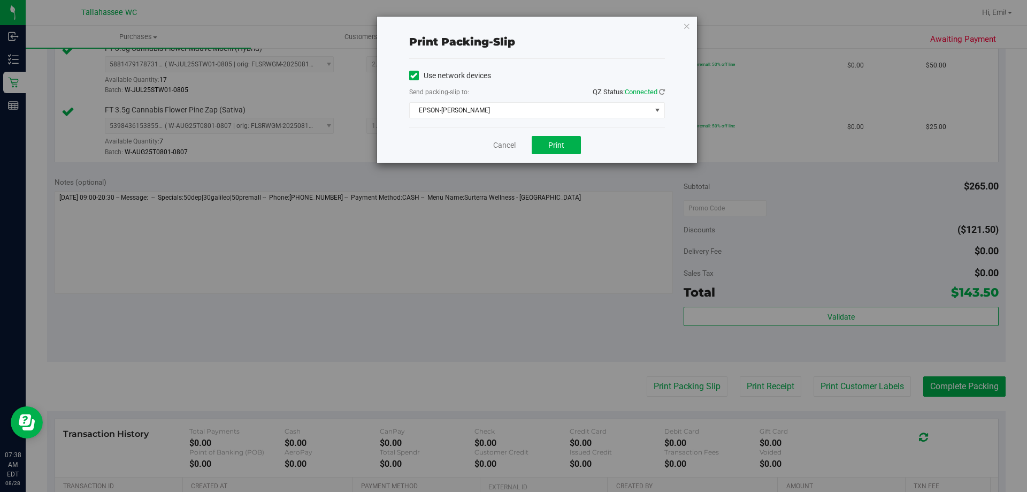
click at [557, 255] on div "Print packing-slip Use network devices Send packing-slip to: QZ Status: Connect…" at bounding box center [517, 246] width 1035 height 492
click at [556, 141] on span "Print" at bounding box center [556, 145] width 16 height 9
click at [689, 24] on icon "button" at bounding box center [686, 25] width 7 height 13
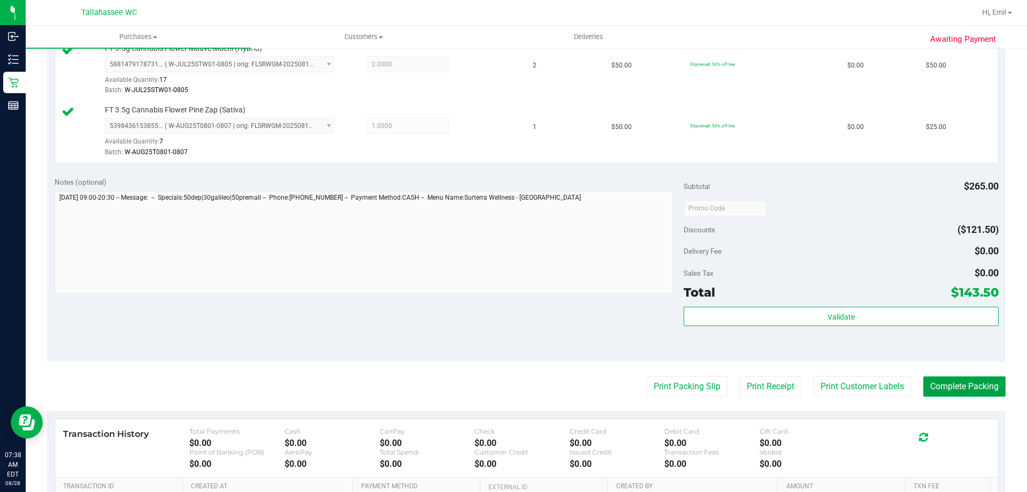
click at [962, 379] on button "Complete Packing" at bounding box center [964, 386] width 82 height 20
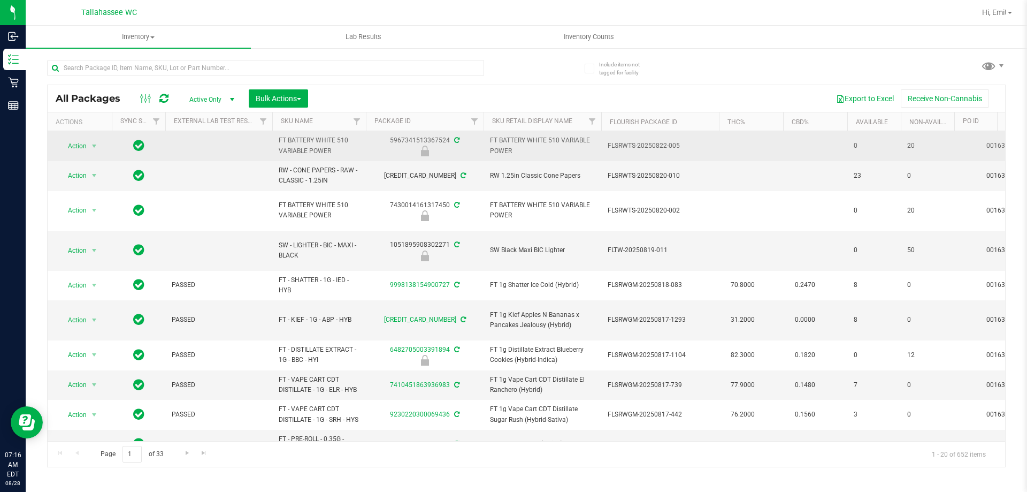
drag, startPoint x: 386, startPoint y: 106, endPoint x: 381, endPoint y: 155, distance: 48.9
click at [386, 106] on div "Export to Excel Receive Non-Cannabis" at bounding box center [656, 98] width 681 height 18
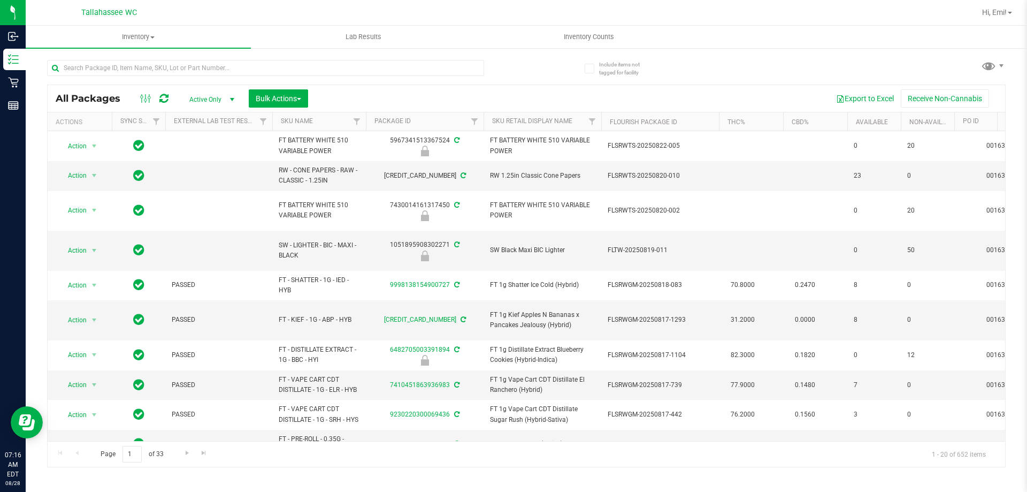
click at [327, 18] on div at bounding box center [584, 12] width 784 height 21
